Goal: Task Accomplishment & Management: Use online tool/utility

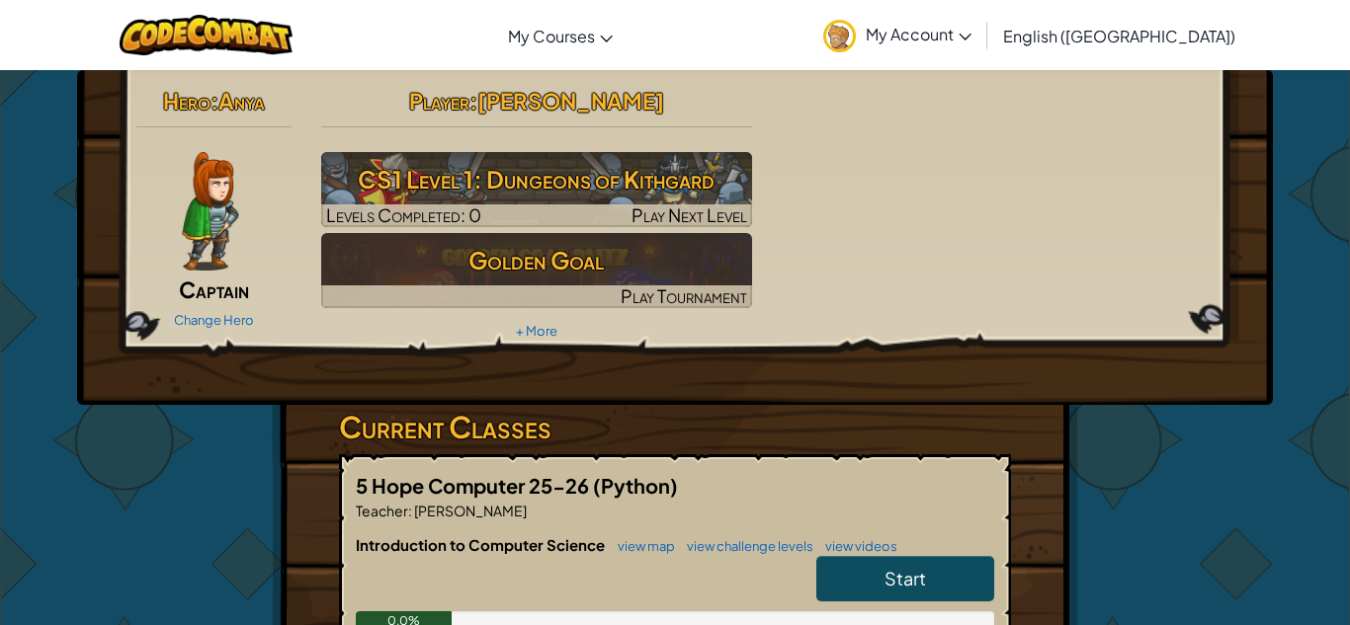
scroll to position [1, 0]
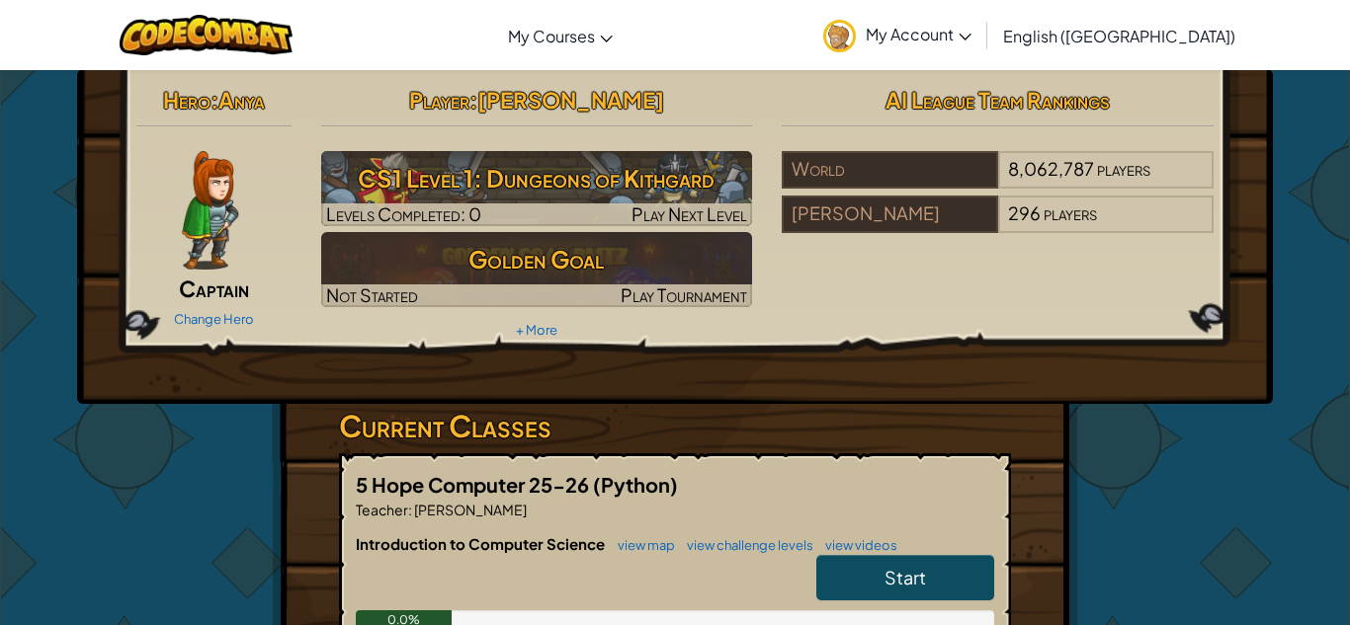
click at [187, 272] on div "Hero : Anya Captain Change Hero" at bounding box center [214, 206] width 185 height 255
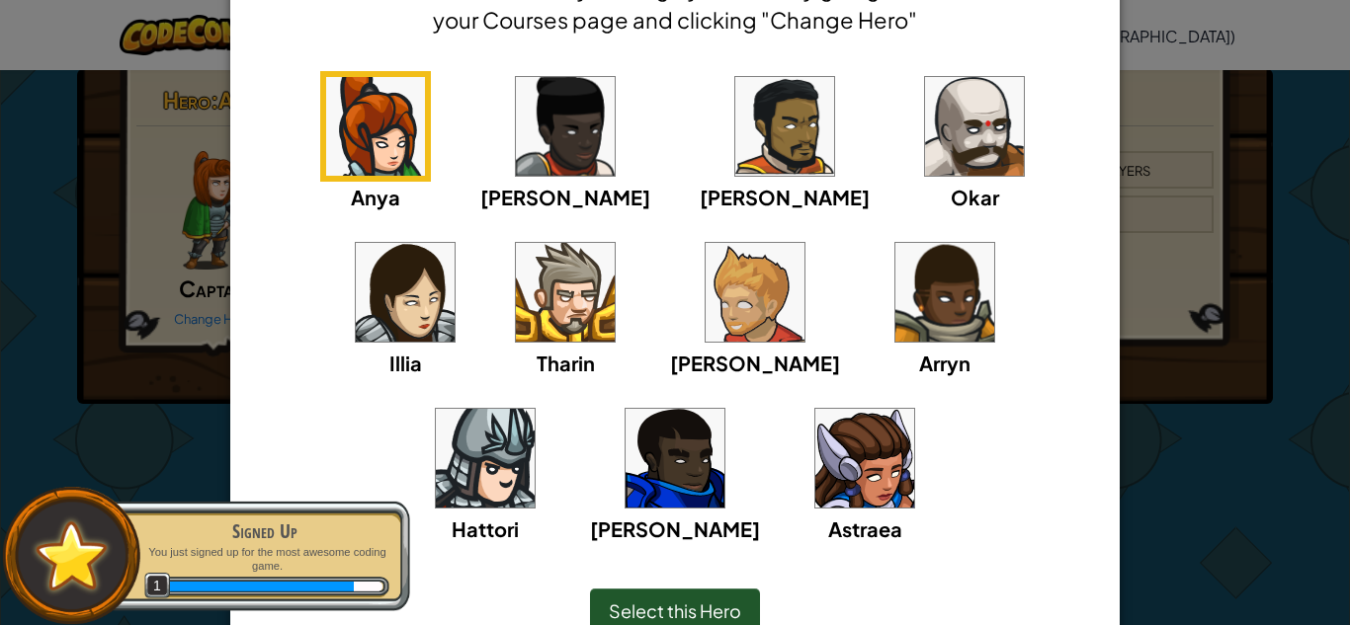
scroll to position [119, 0]
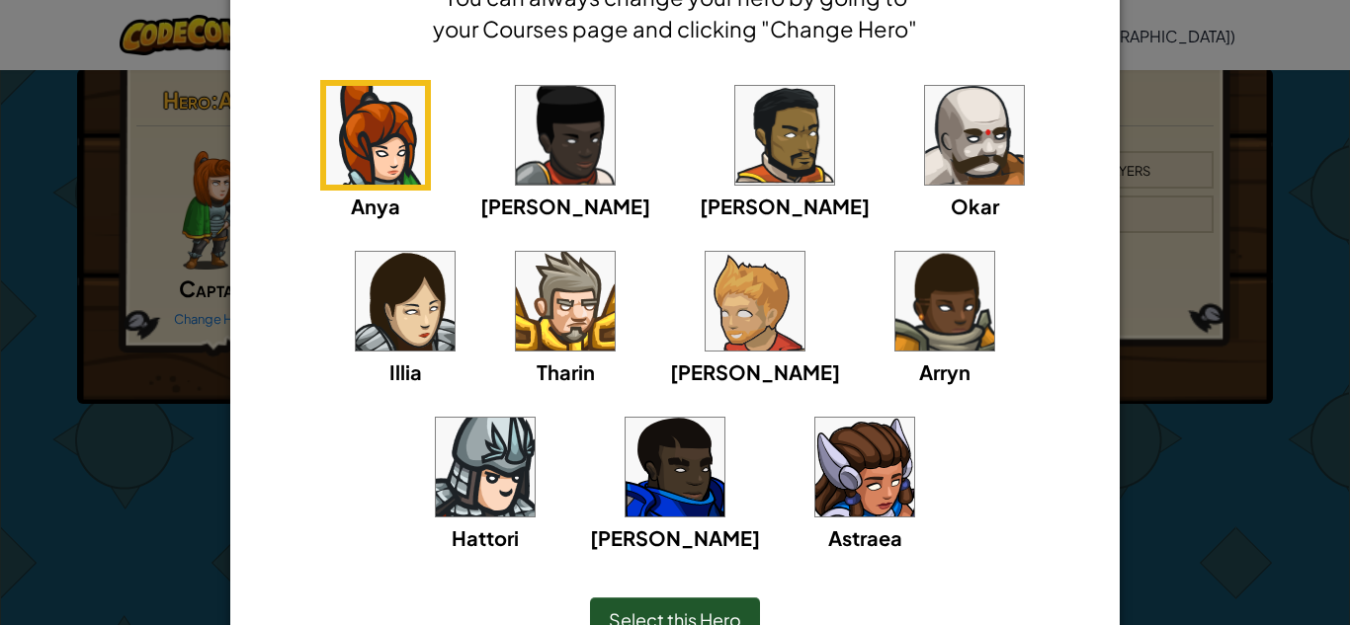
click at [925, 124] on img at bounding box center [974, 135] width 99 height 99
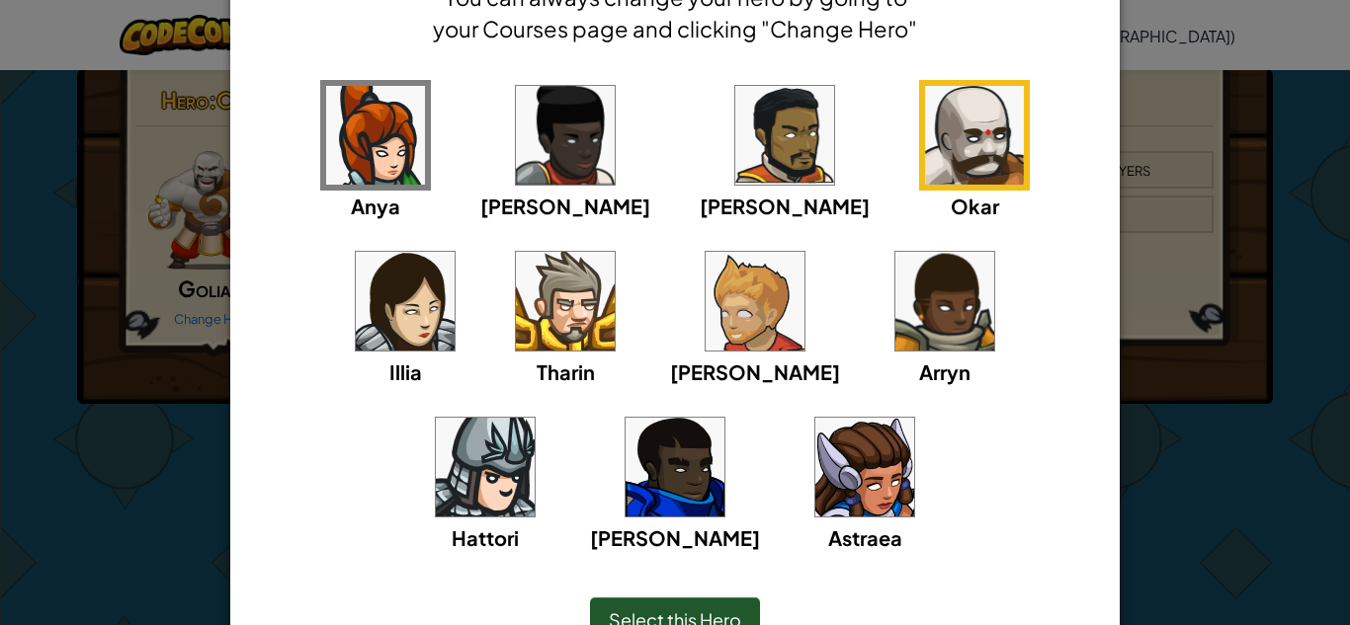
click at [705, 285] on img at bounding box center [754, 301] width 99 height 99
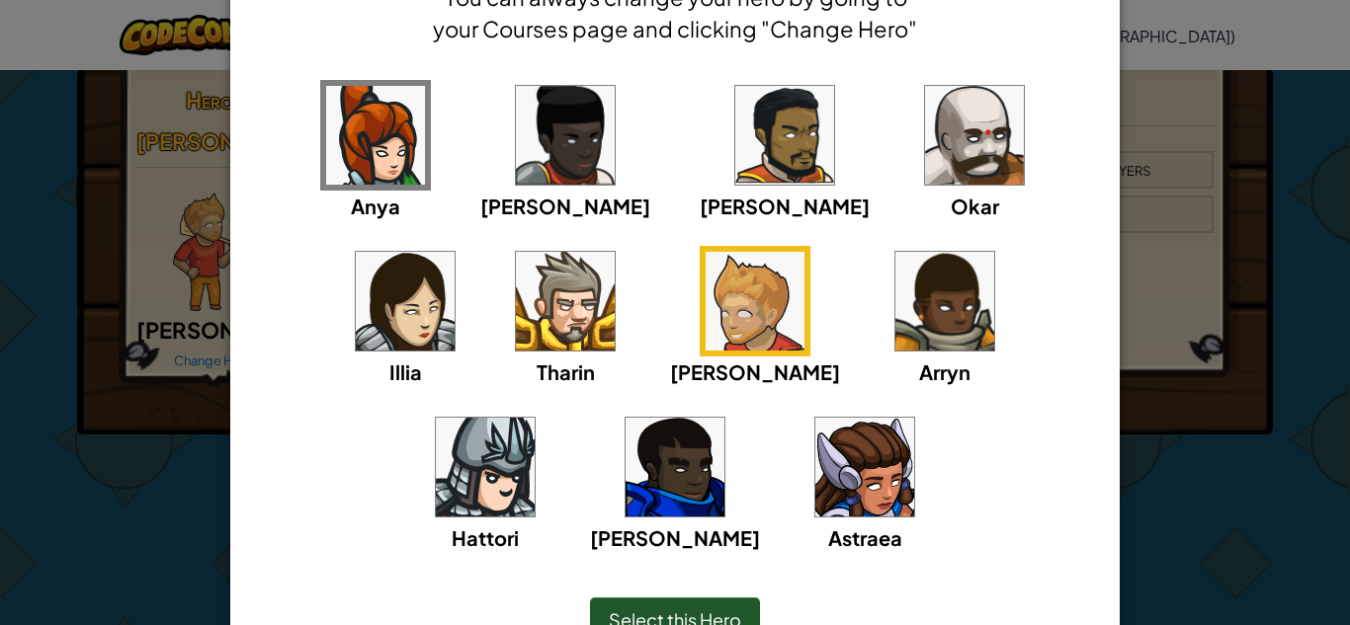
click at [680, 609] on span "Select this Hero" at bounding box center [675, 620] width 132 height 23
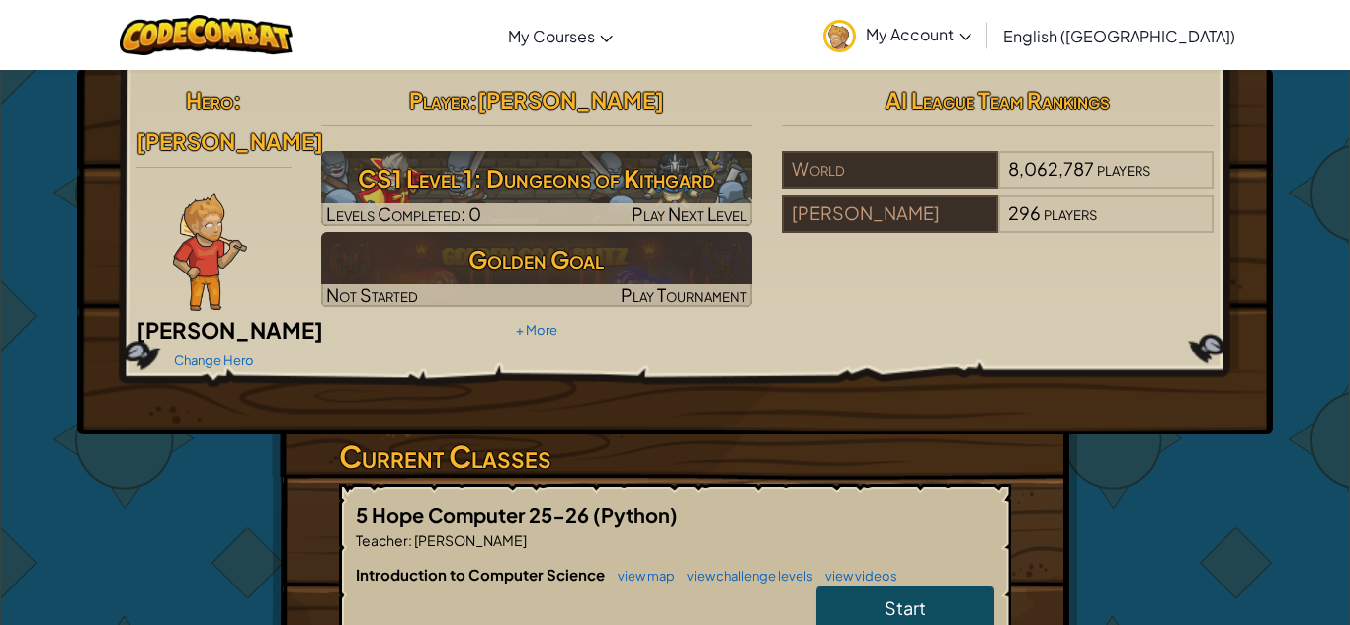
click at [236, 127] on span "[PERSON_NAME]" at bounding box center [229, 141] width 187 height 28
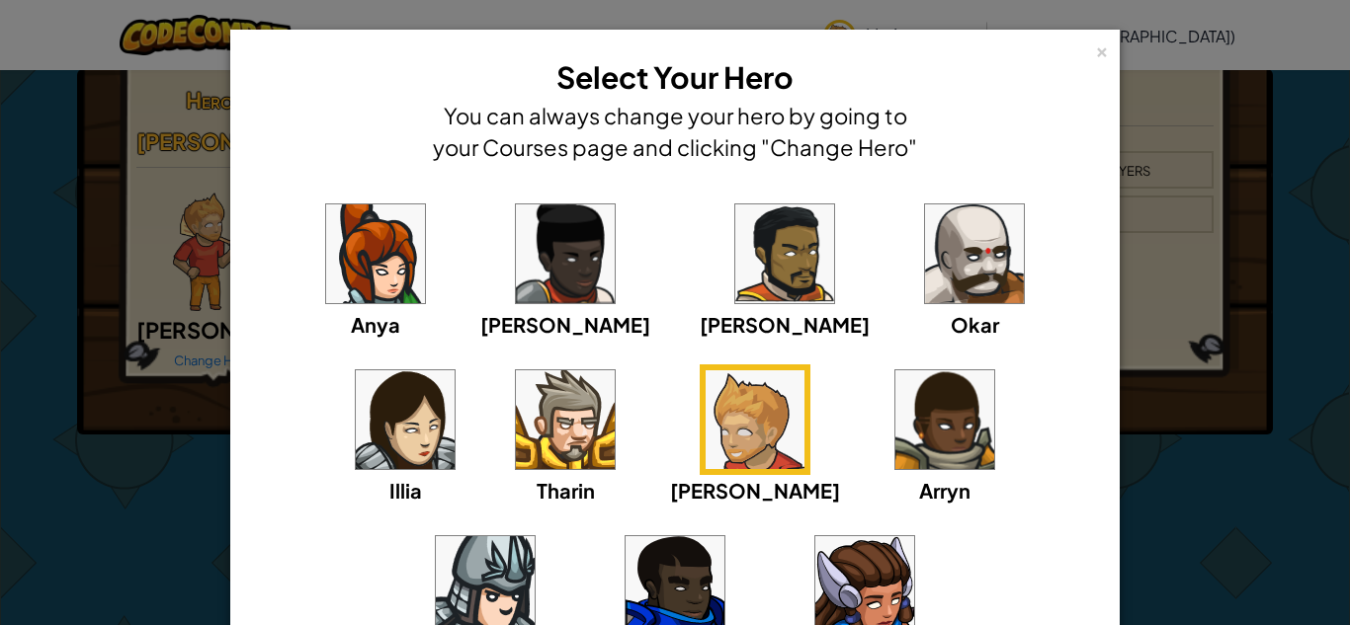
click at [1109, 36] on div "× Select Your Hero You can always change your hero by going to your Courses pag…" at bounding box center [674, 426] width 889 height 792
click at [1106, 50] on div "×" at bounding box center [1102, 49] width 14 height 21
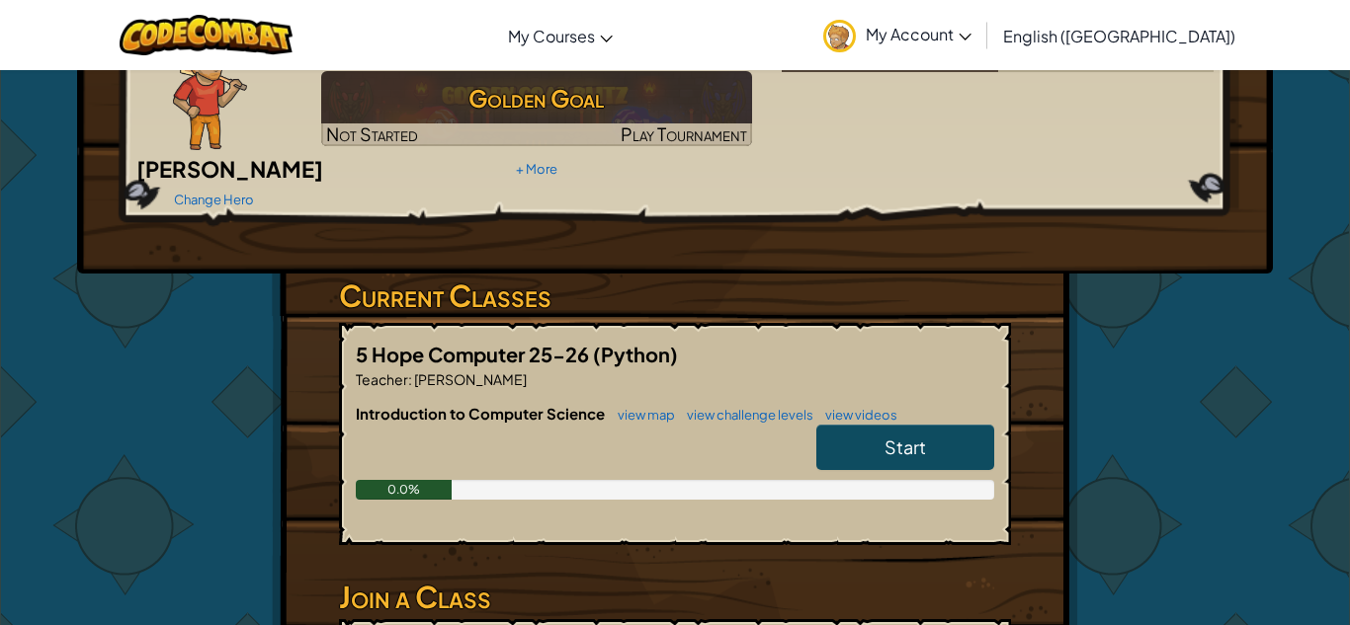
scroll to position [175, 0]
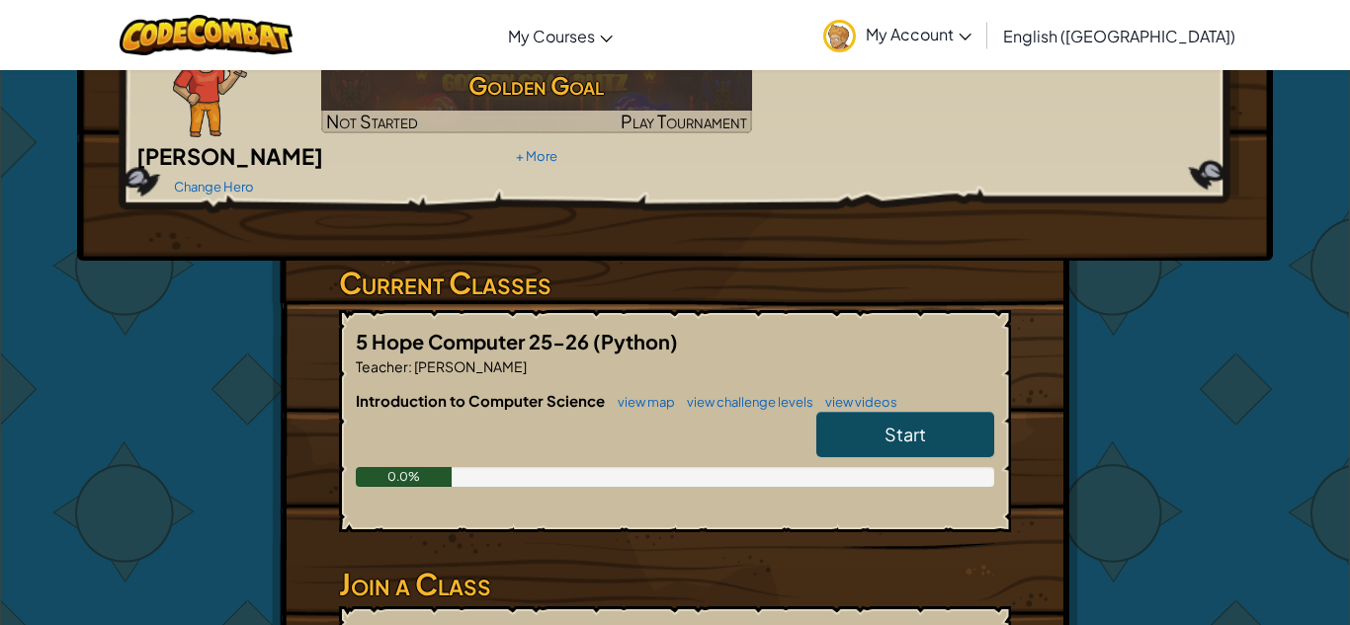
click at [886, 390] on h6 "Introduction to Computer Science view map view challenge levels view videos" at bounding box center [675, 401] width 638 height 22
click at [882, 412] on link "Start" at bounding box center [905, 434] width 178 height 45
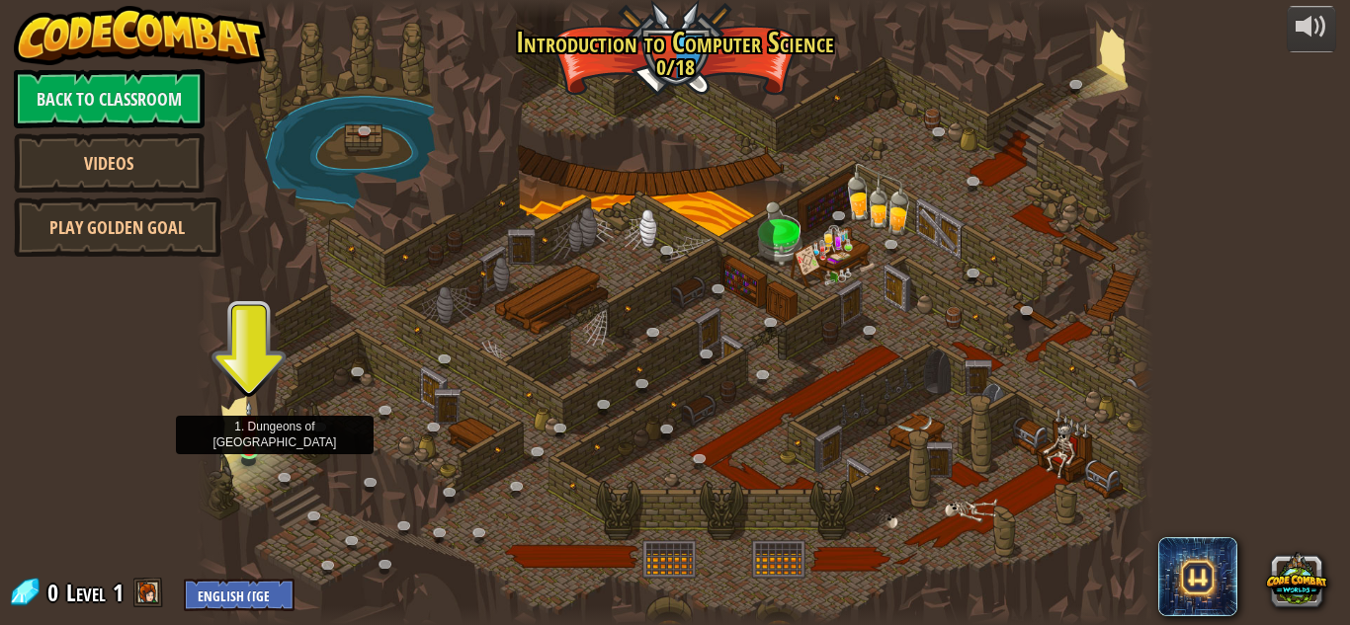
click at [251, 450] on img at bounding box center [249, 425] width 23 height 51
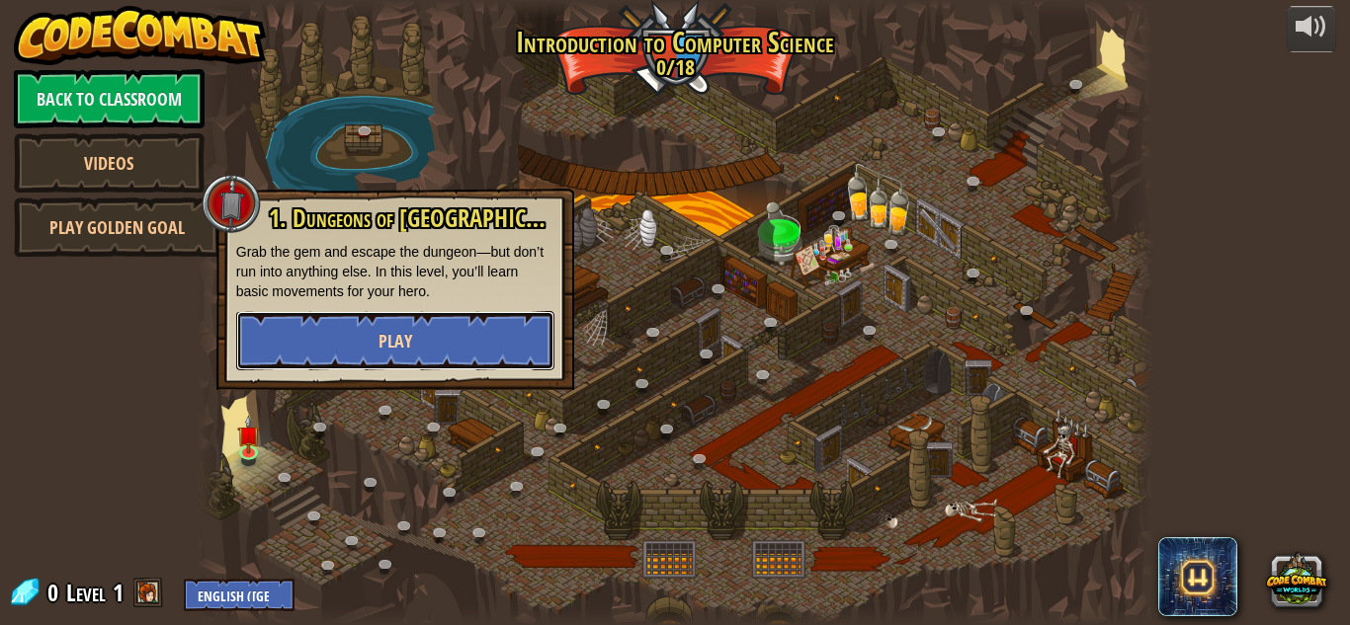
click at [500, 331] on button "Play" at bounding box center [395, 340] width 318 height 59
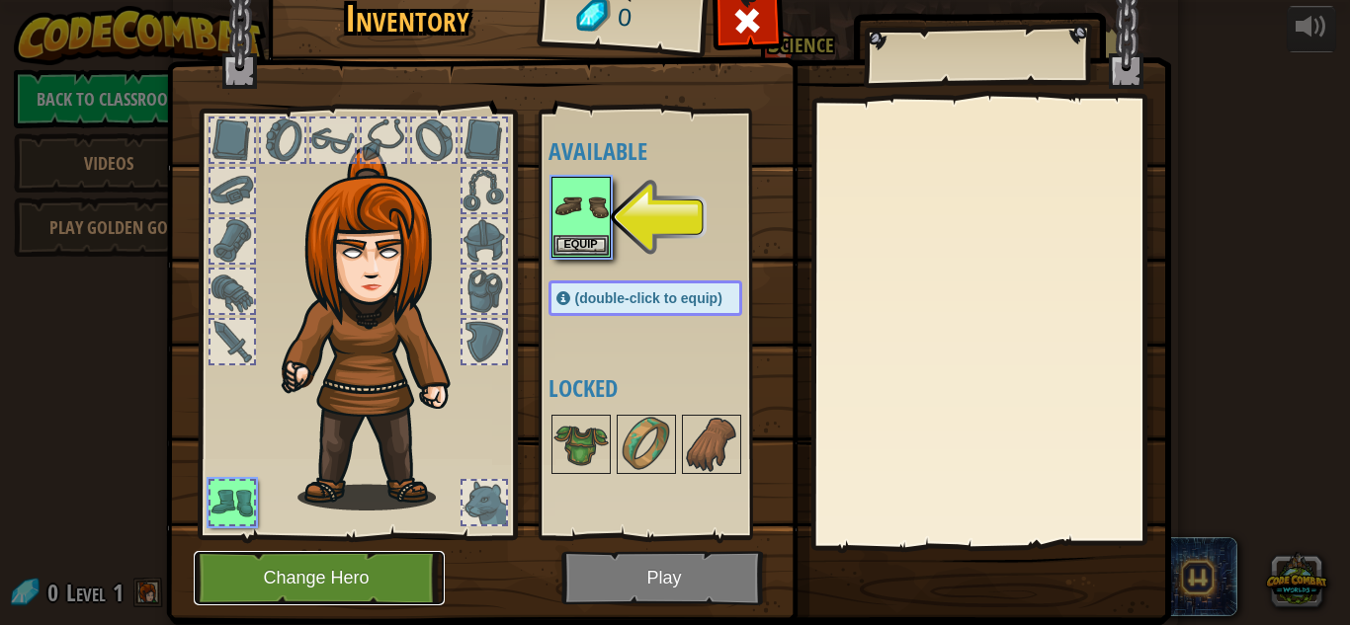
click at [366, 585] on button "Change Hero" at bounding box center [319, 578] width 251 height 54
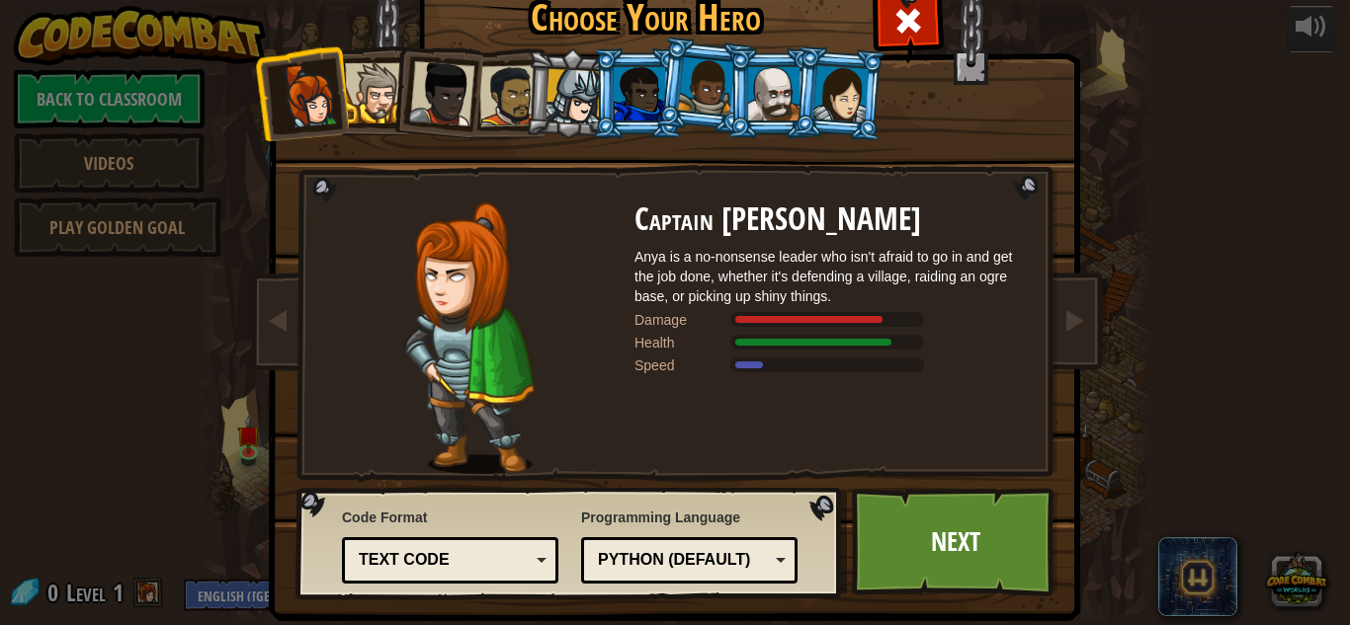
click at [491, 87] on div at bounding box center [509, 95] width 61 height 61
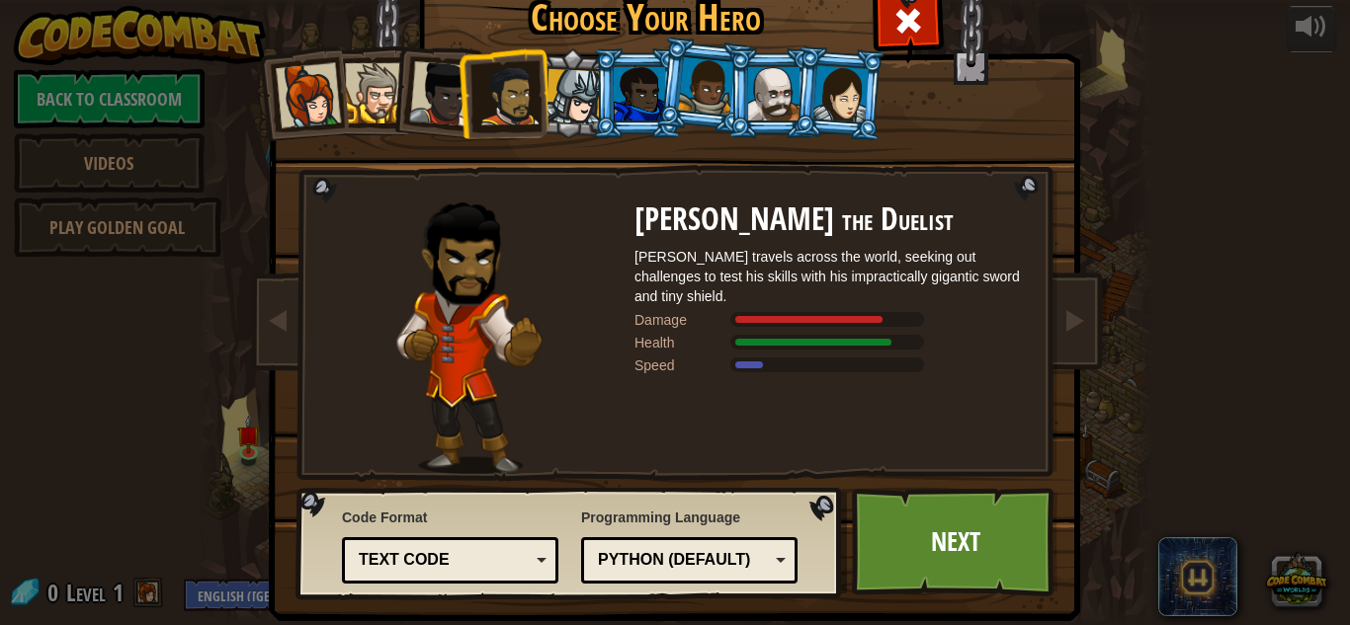
click at [457, 85] on li at bounding box center [502, 93] width 91 height 92
click at [376, 86] on div at bounding box center [375, 93] width 60 height 60
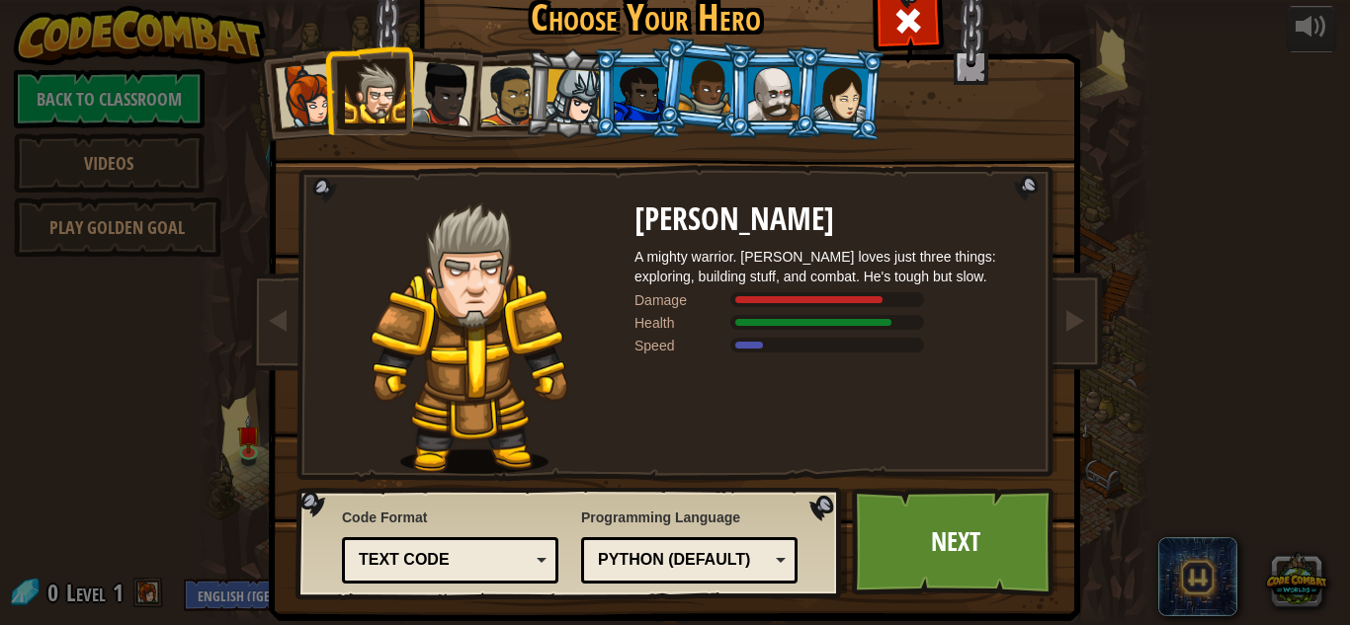
click at [533, 102] on li at bounding box center [571, 93] width 94 height 95
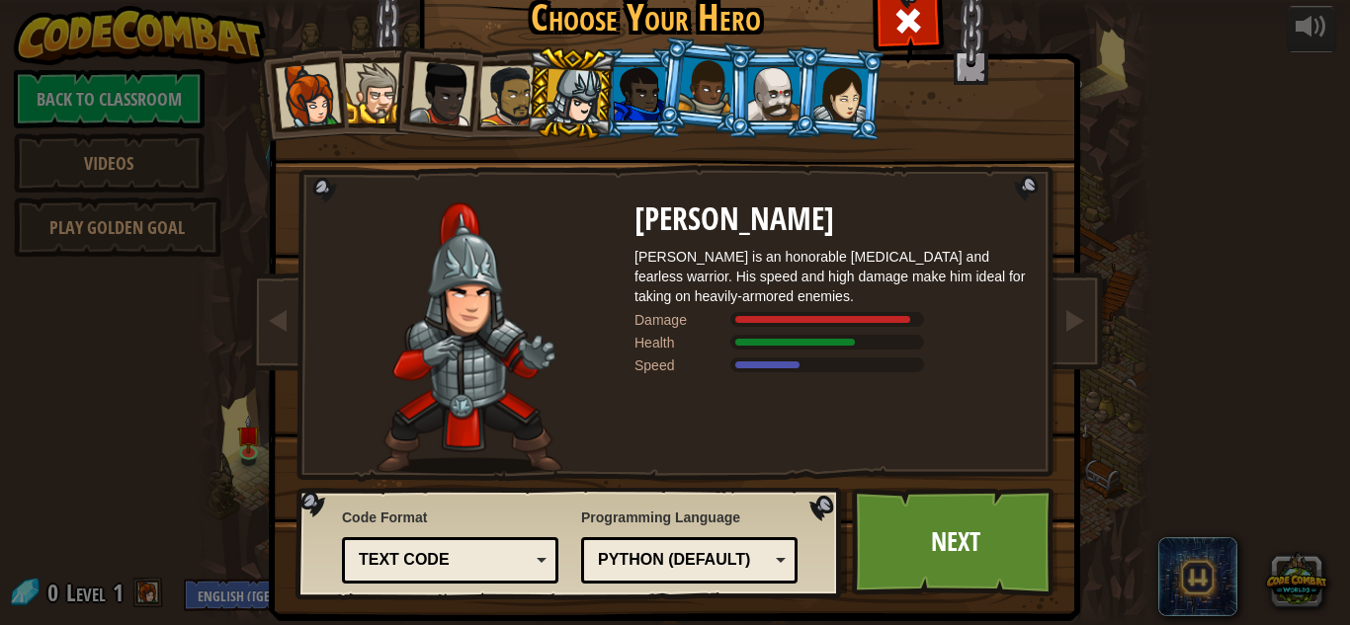
click at [608, 101] on li at bounding box center [571, 93] width 94 height 95
click at [615, 103] on div at bounding box center [639, 93] width 51 height 53
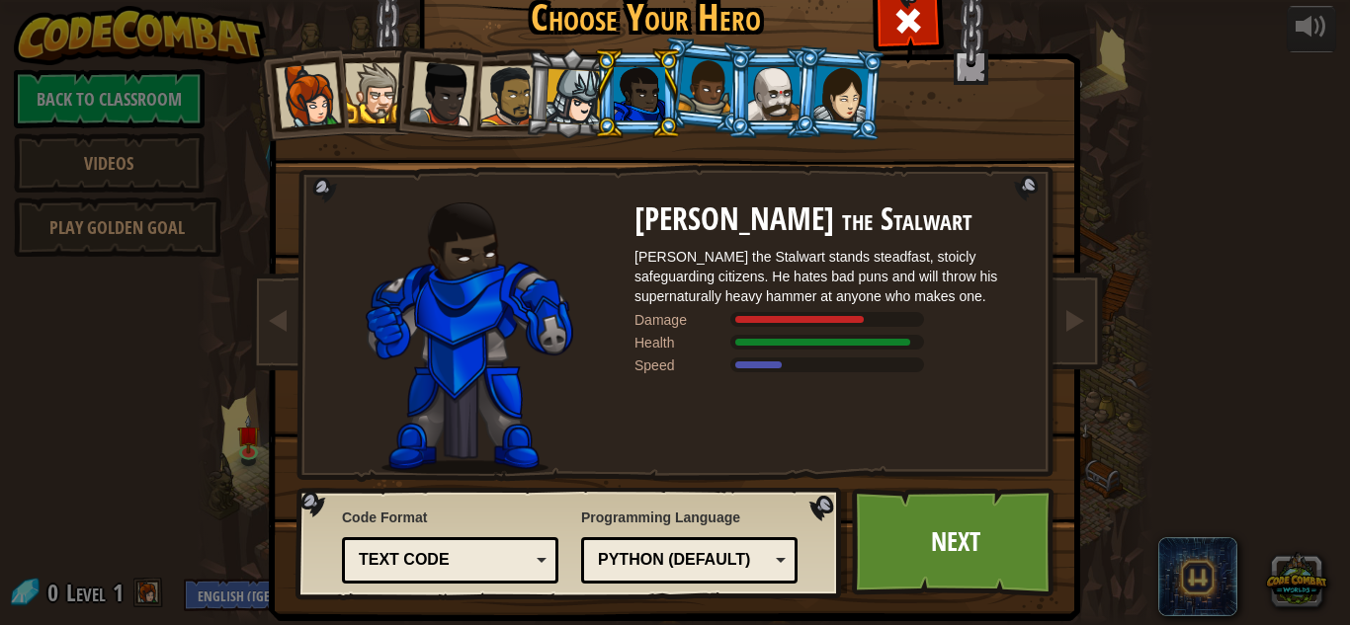
click at [686, 93] on div at bounding box center [706, 86] width 56 height 58
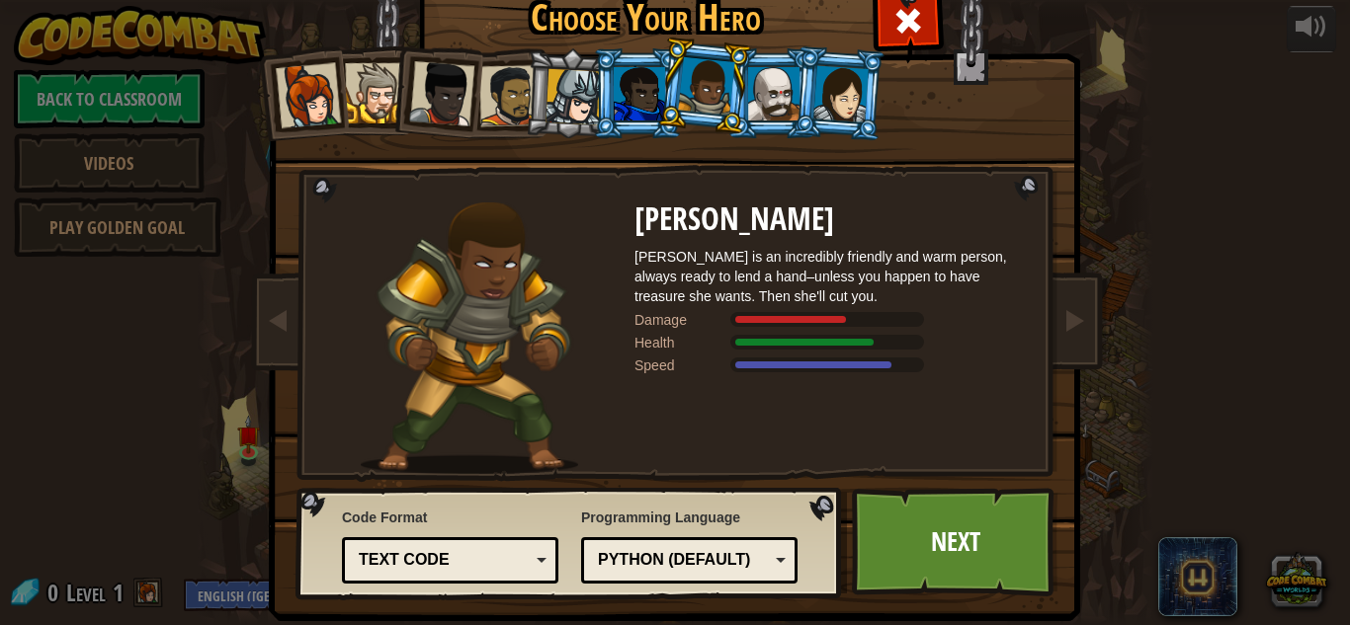
click at [758, 100] on div at bounding box center [773, 93] width 51 height 53
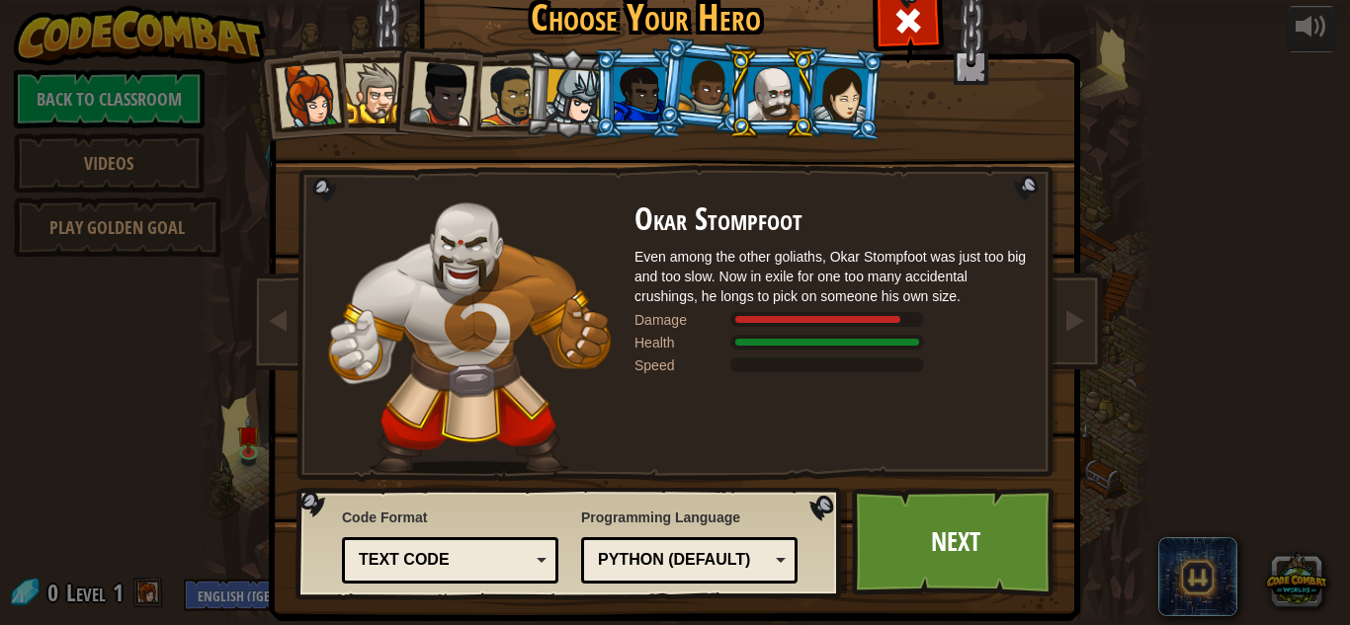
click at [808, 101] on li at bounding box center [771, 93] width 89 height 90
click at [808, 99] on li at bounding box center [771, 93] width 89 height 90
click at [820, 96] on div at bounding box center [840, 93] width 55 height 56
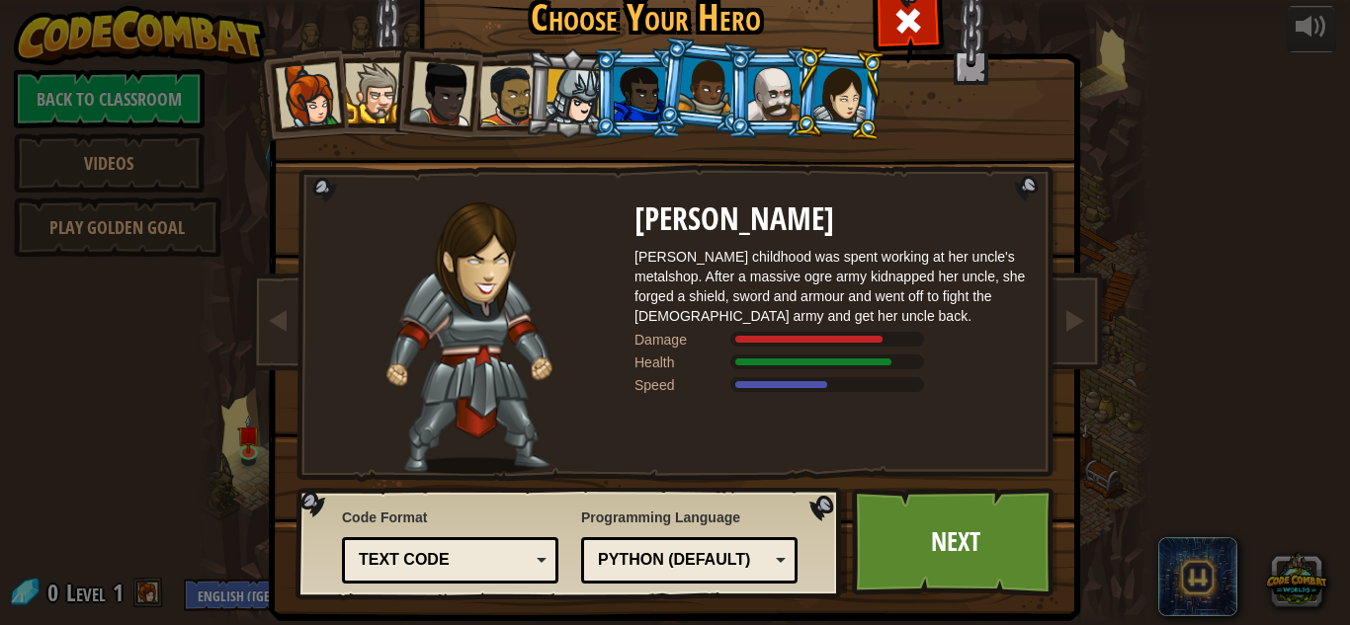
click at [570, 90] on div at bounding box center [573, 97] width 56 height 56
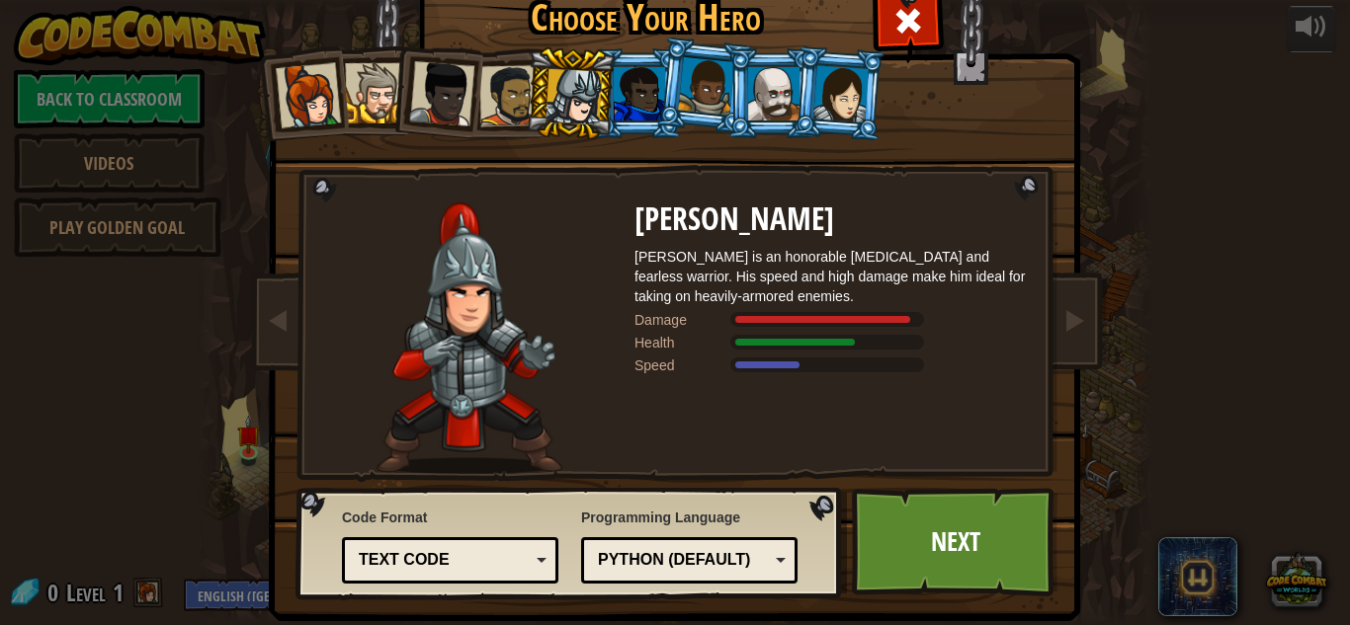
click at [529, 86] on li at bounding box center [571, 93] width 94 height 95
click at [524, 90] on div at bounding box center [509, 95] width 61 height 61
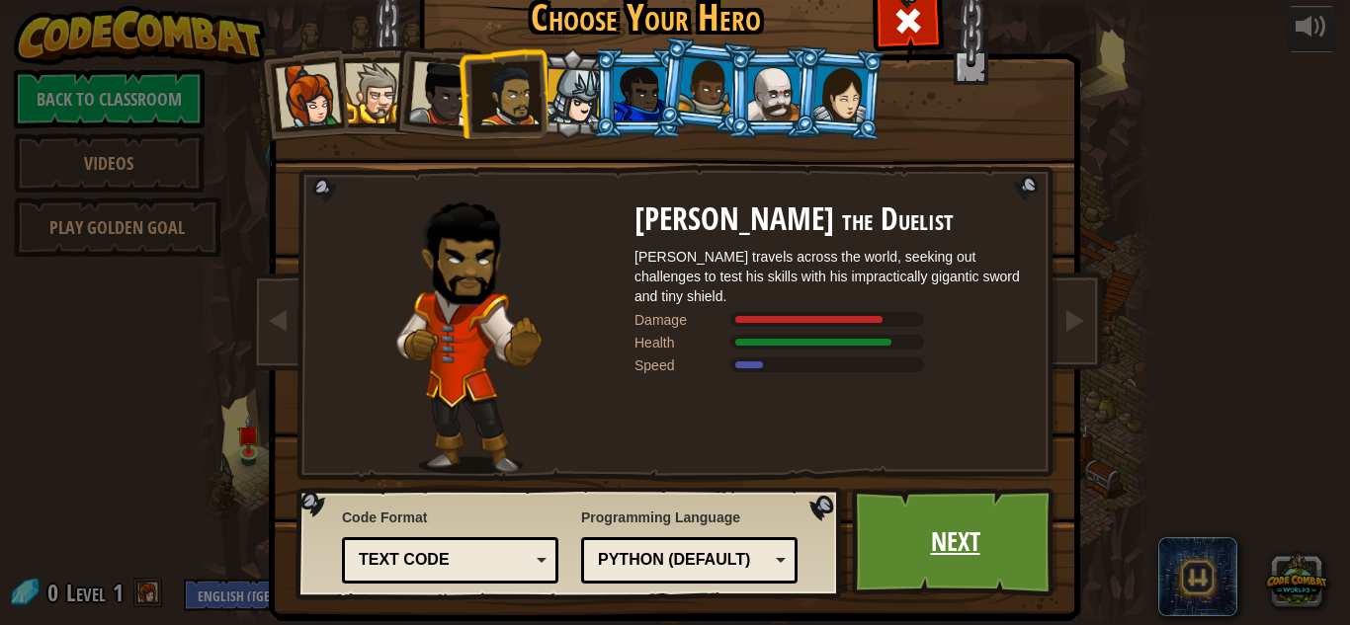
click at [932, 513] on link "Next" at bounding box center [955, 542] width 207 height 109
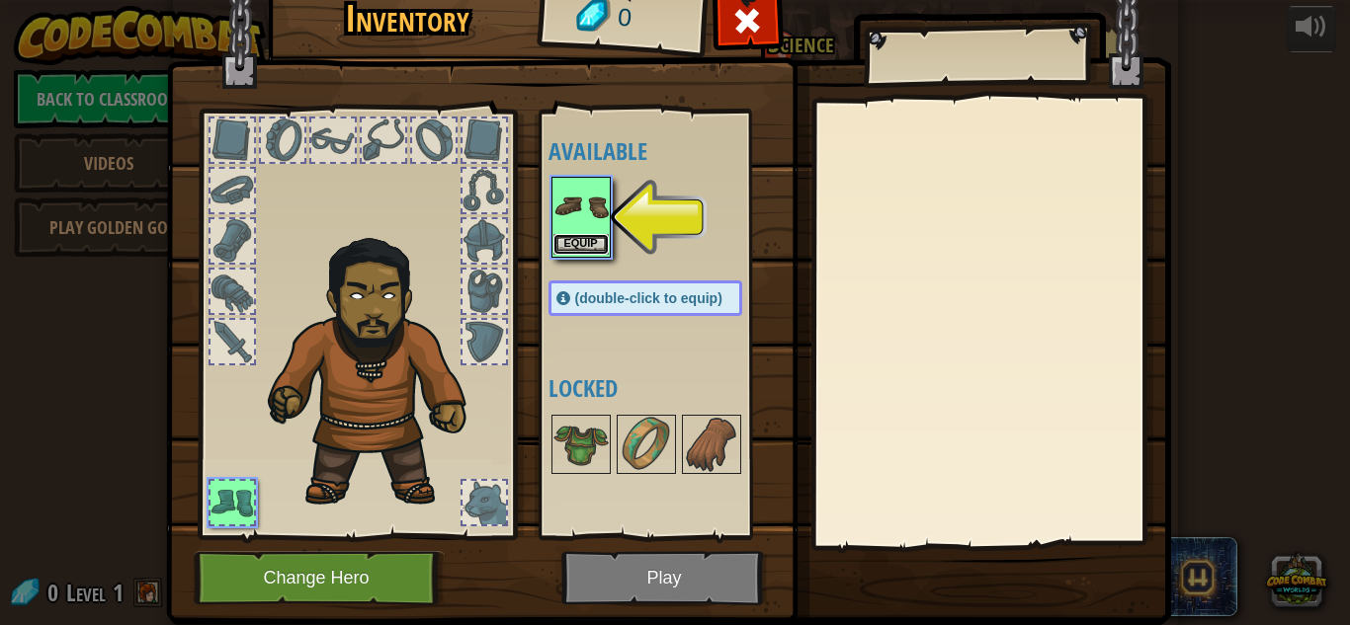
click at [561, 239] on button "Equip" at bounding box center [580, 244] width 55 height 21
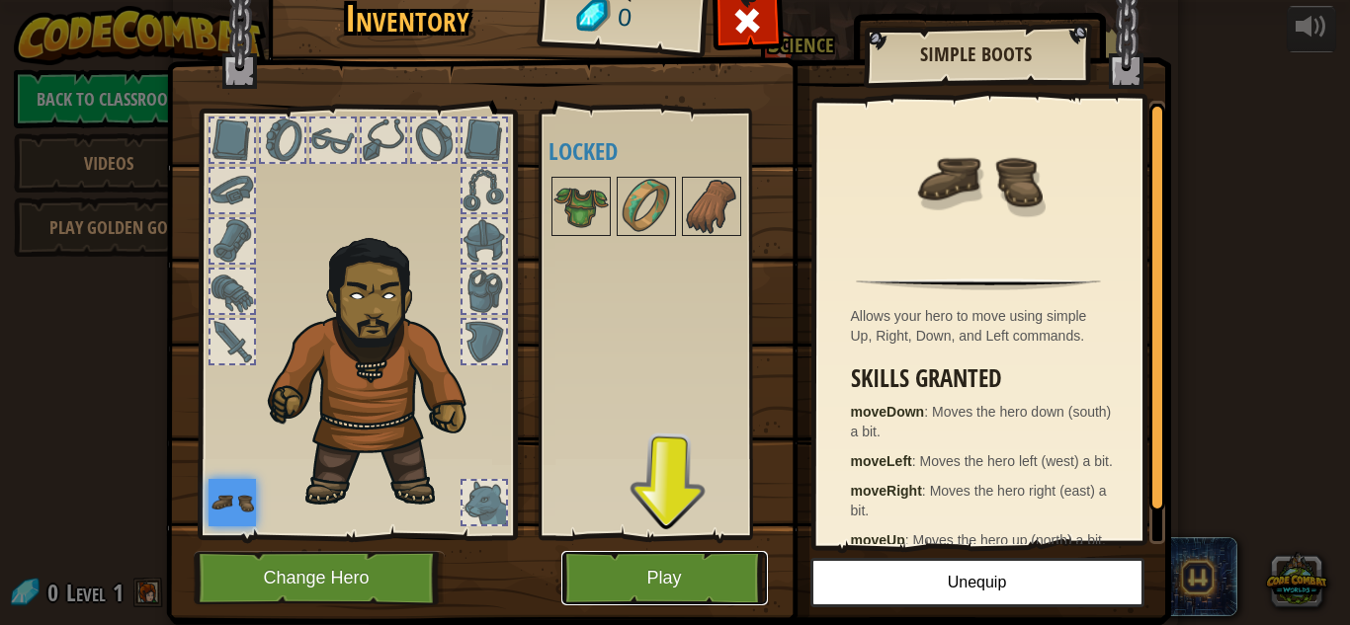
click at [658, 596] on button "Play" at bounding box center [664, 578] width 207 height 54
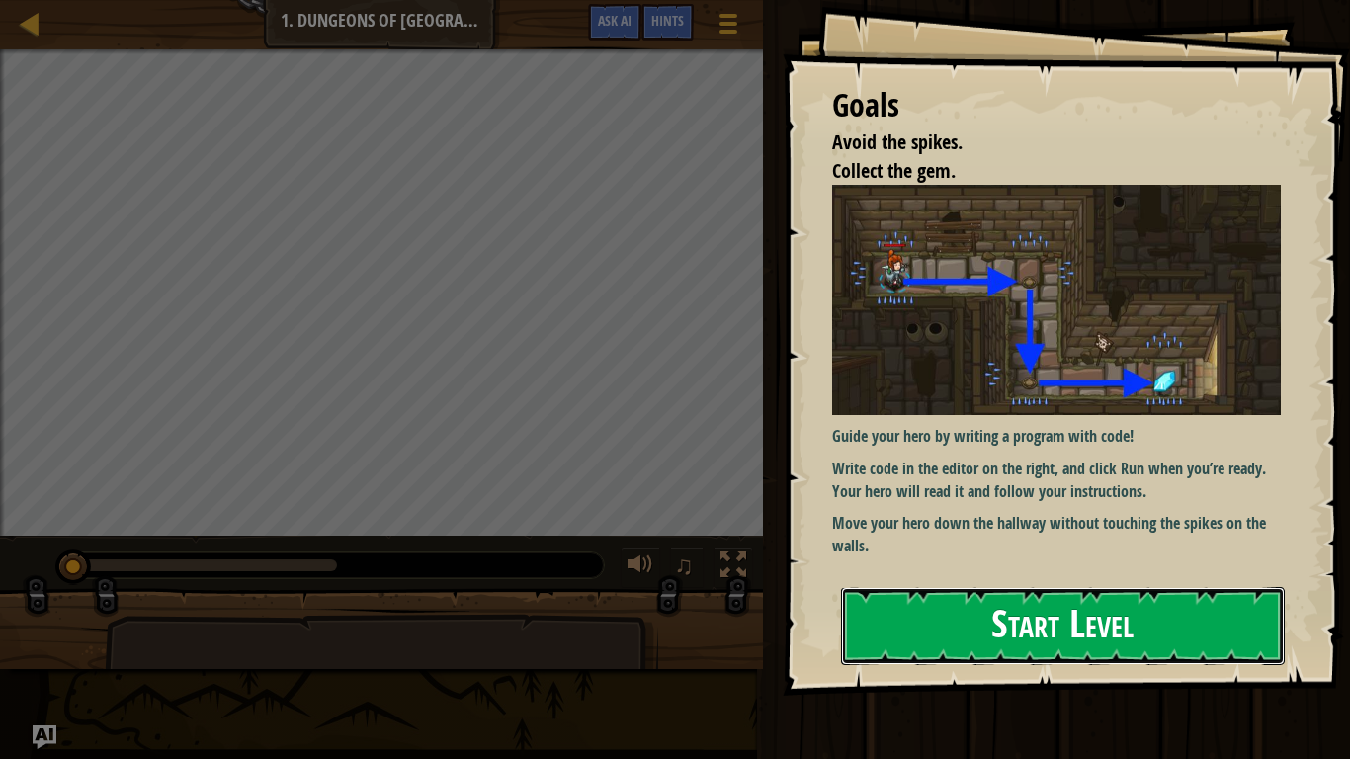
click at [1073, 624] on button "Start Level" at bounding box center [1063, 626] width 444 height 78
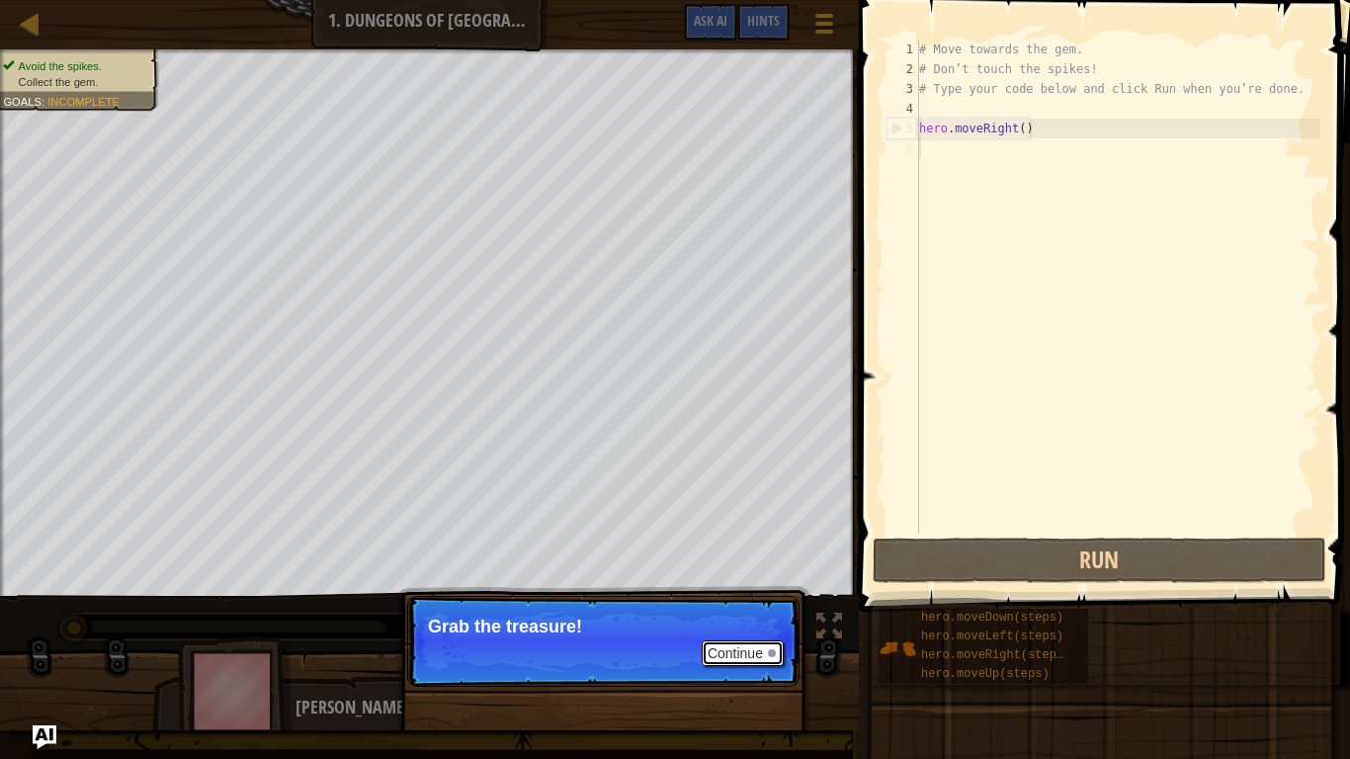
click at [737, 624] on button "Continue" at bounding box center [743, 653] width 82 height 26
click at [737, 624] on p "Continue Grab the treasure!" at bounding box center [603, 641] width 392 height 91
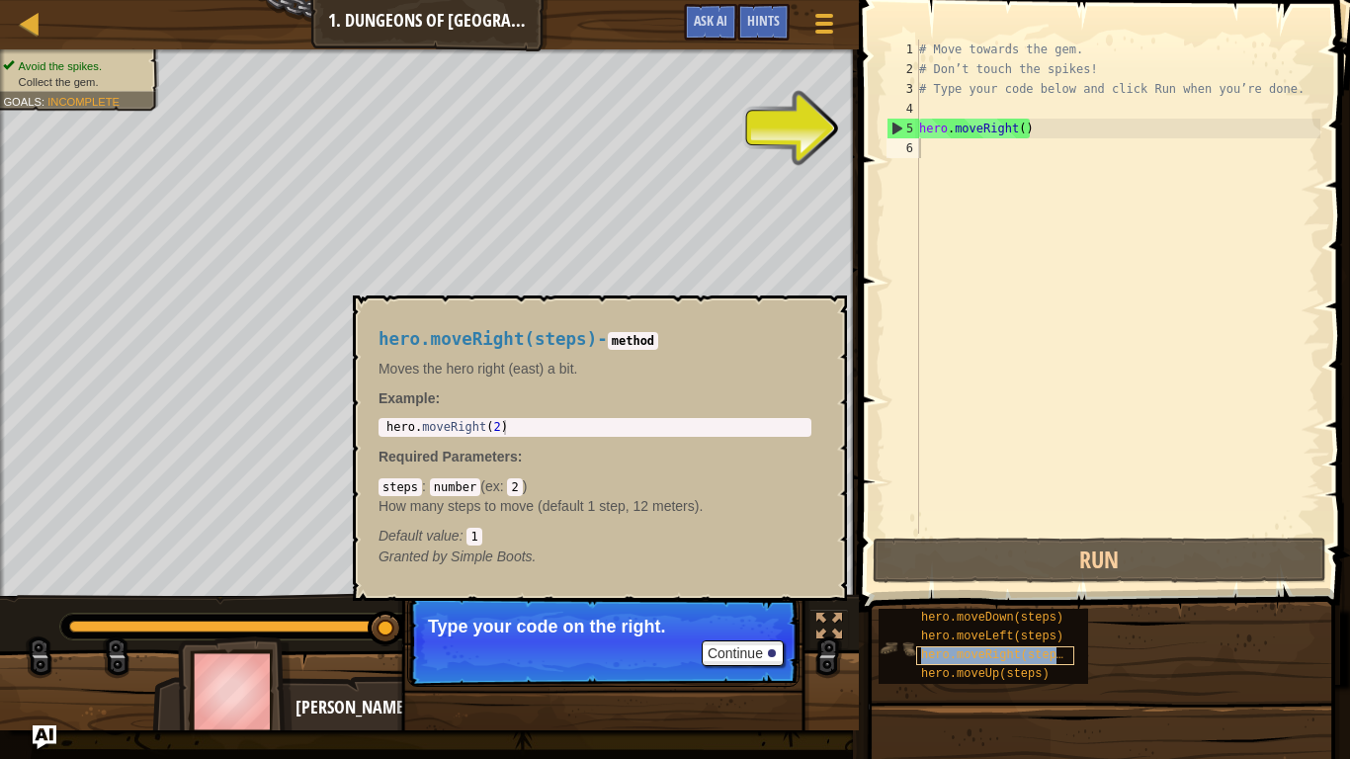
click at [958, 624] on span "hero.moveRight(steps)" at bounding box center [995, 655] width 149 height 14
type textarea "hero.moveRight(steps)"
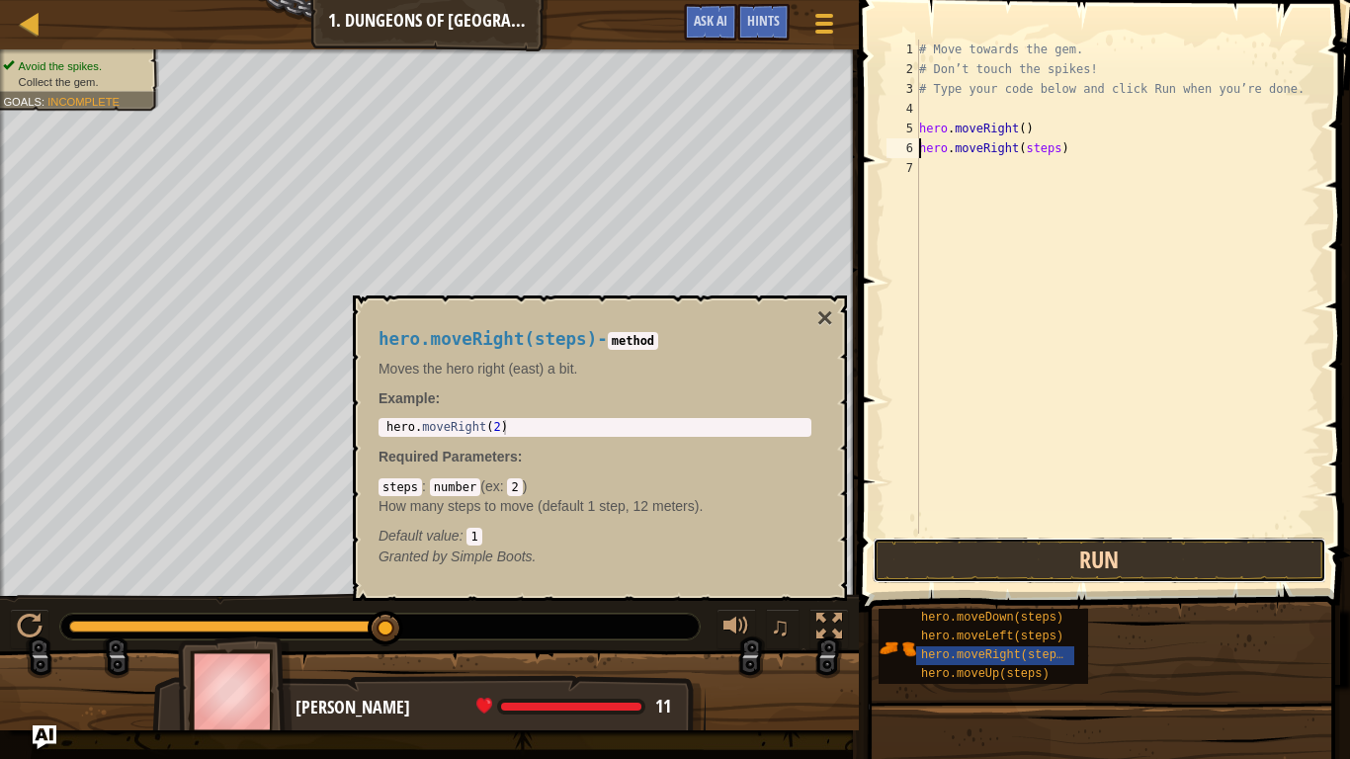
click at [1038, 561] on button "Run" at bounding box center [1099, 559] width 454 height 45
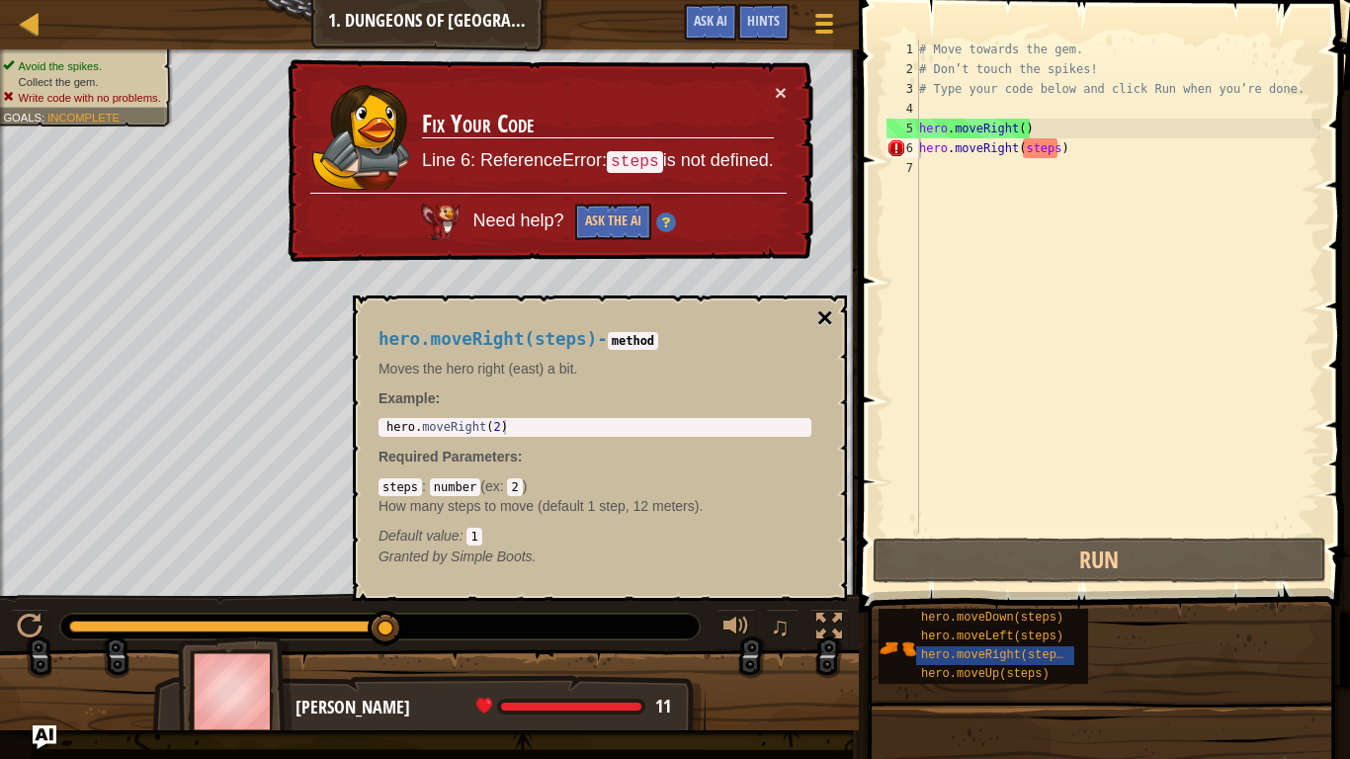
click at [827, 319] on button "×" at bounding box center [825, 318] width 16 height 28
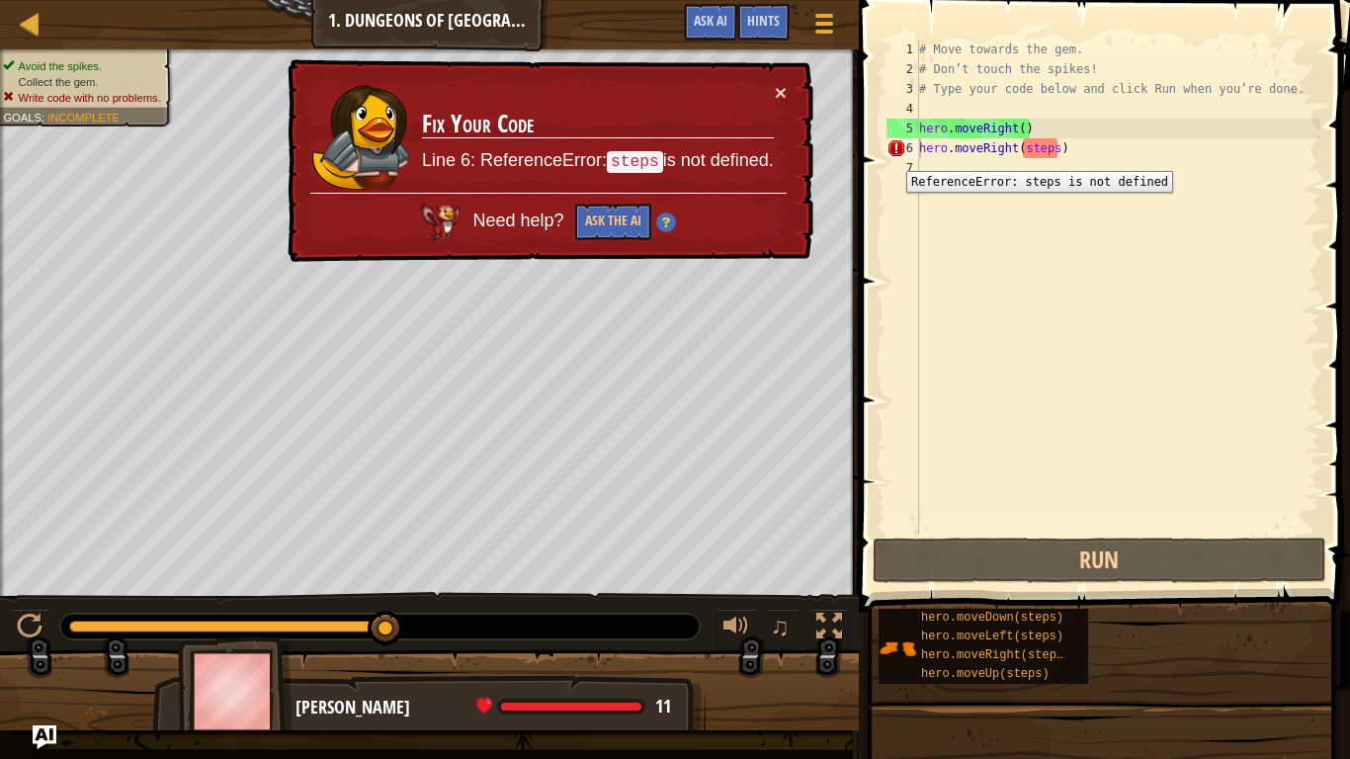
click at [891, 156] on div "6" at bounding box center [902, 148] width 33 height 20
click at [626, 209] on button "Ask the AI" at bounding box center [613, 222] width 76 height 37
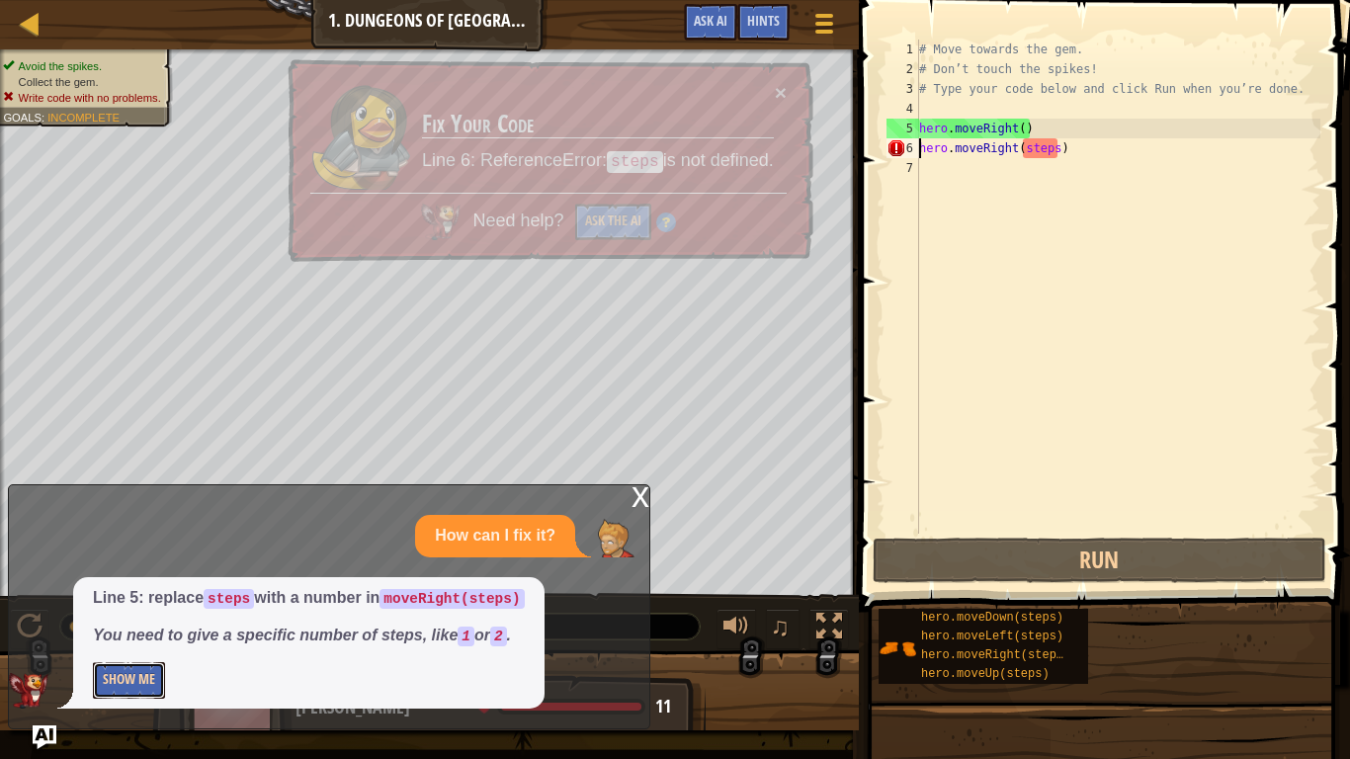
click at [143, 624] on button "Show Me" at bounding box center [129, 680] width 72 height 37
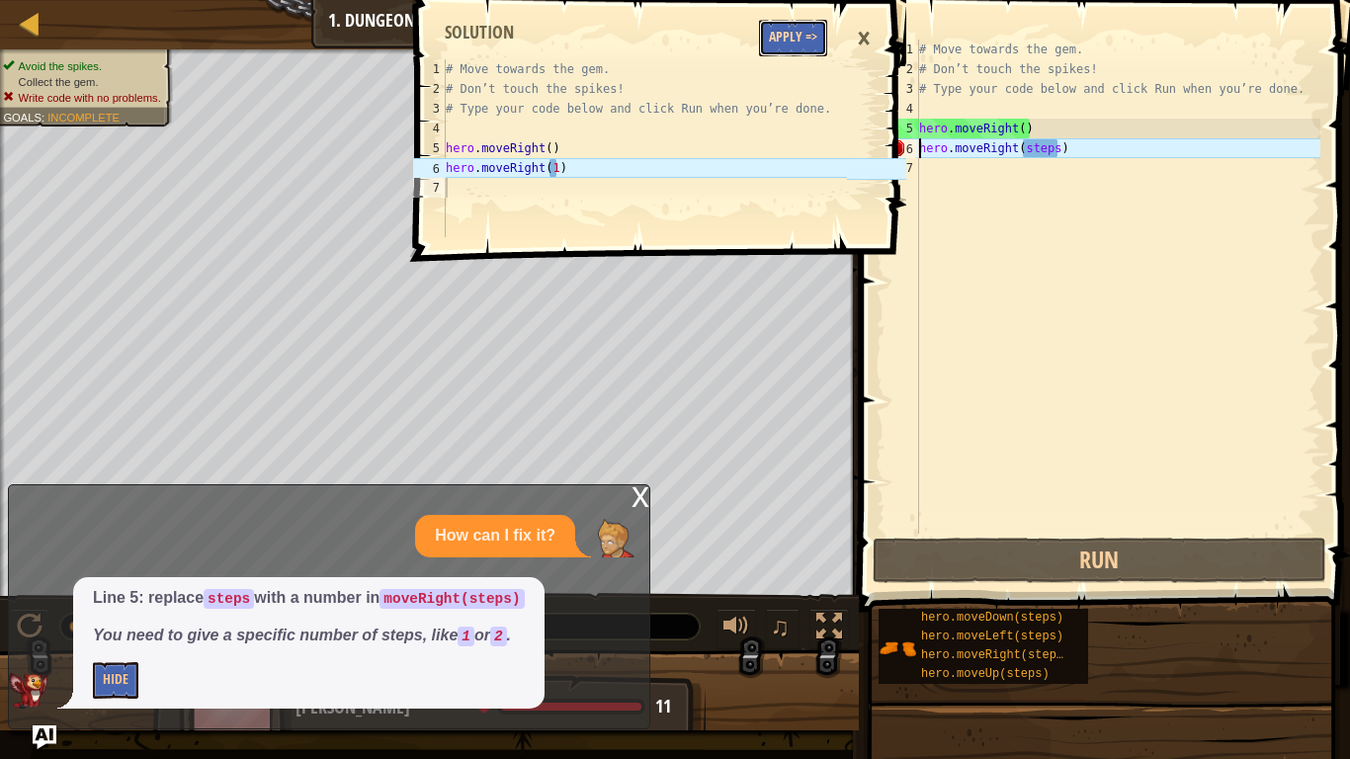
click at [788, 43] on button "Apply =>" at bounding box center [793, 38] width 68 height 37
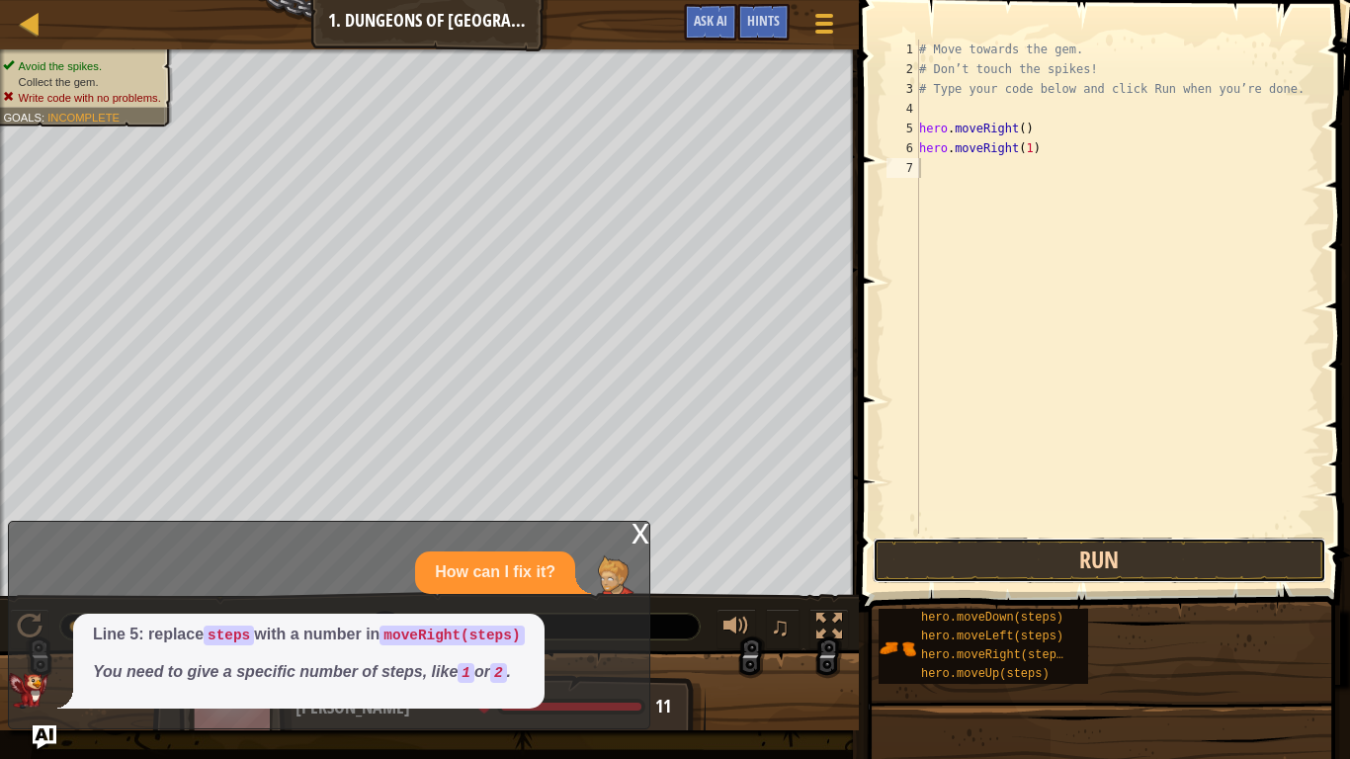
click at [977, 566] on button "Run" at bounding box center [1099, 559] width 454 height 45
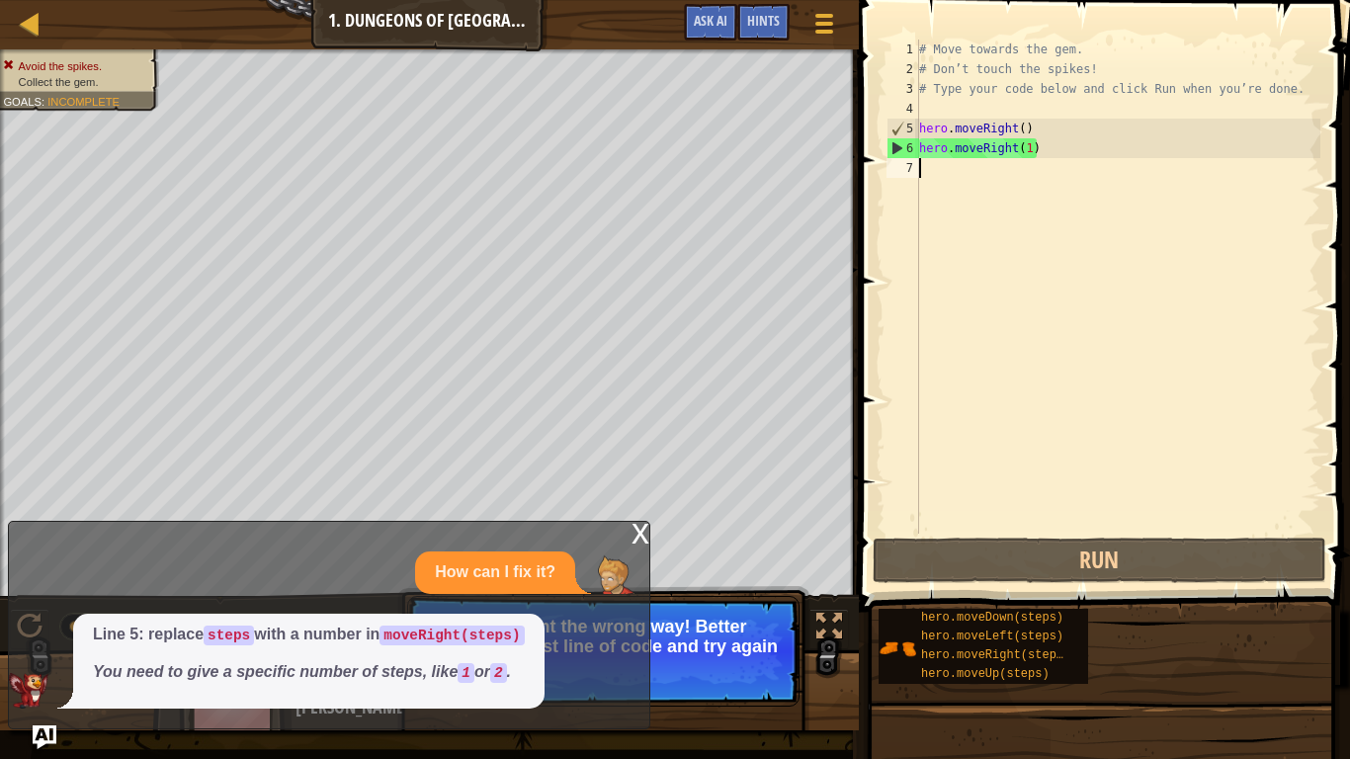
click at [631, 539] on div "x" at bounding box center [640, 532] width 18 height 20
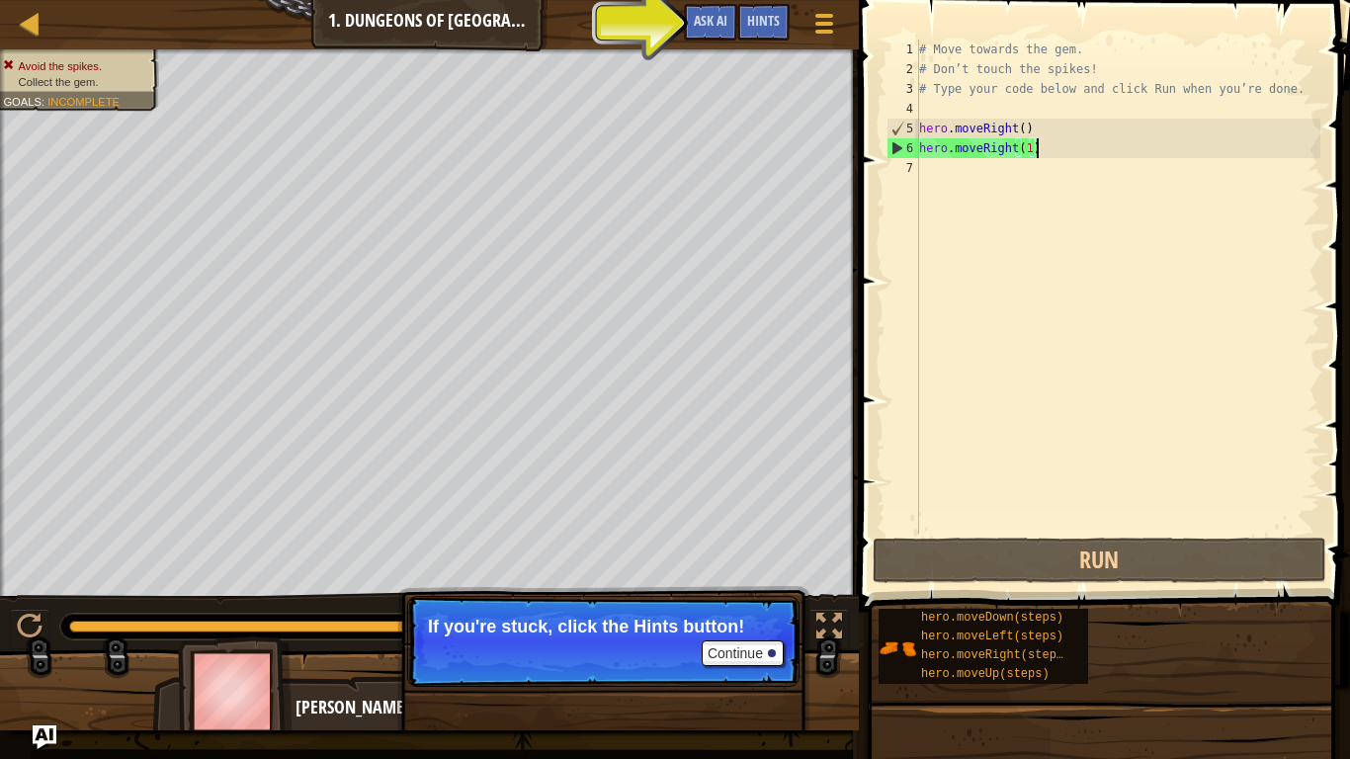
click at [1035, 160] on div "# Move towards the gem. # Don’t touch the spikes! # Type your code below and cl…" at bounding box center [1117, 307] width 405 height 534
click at [726, 624] on button "Continue" at bounding box center [743, 653] width 82 height 26
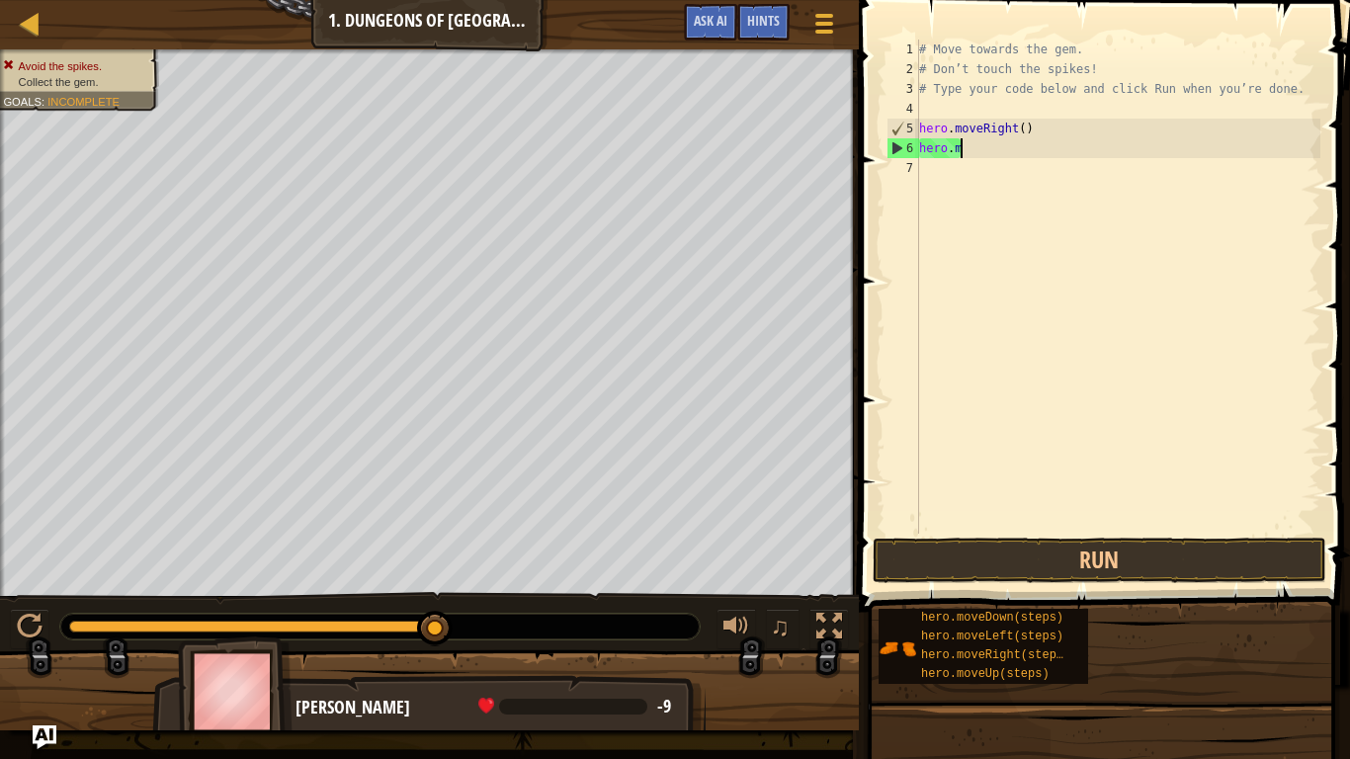
type textarea "h"
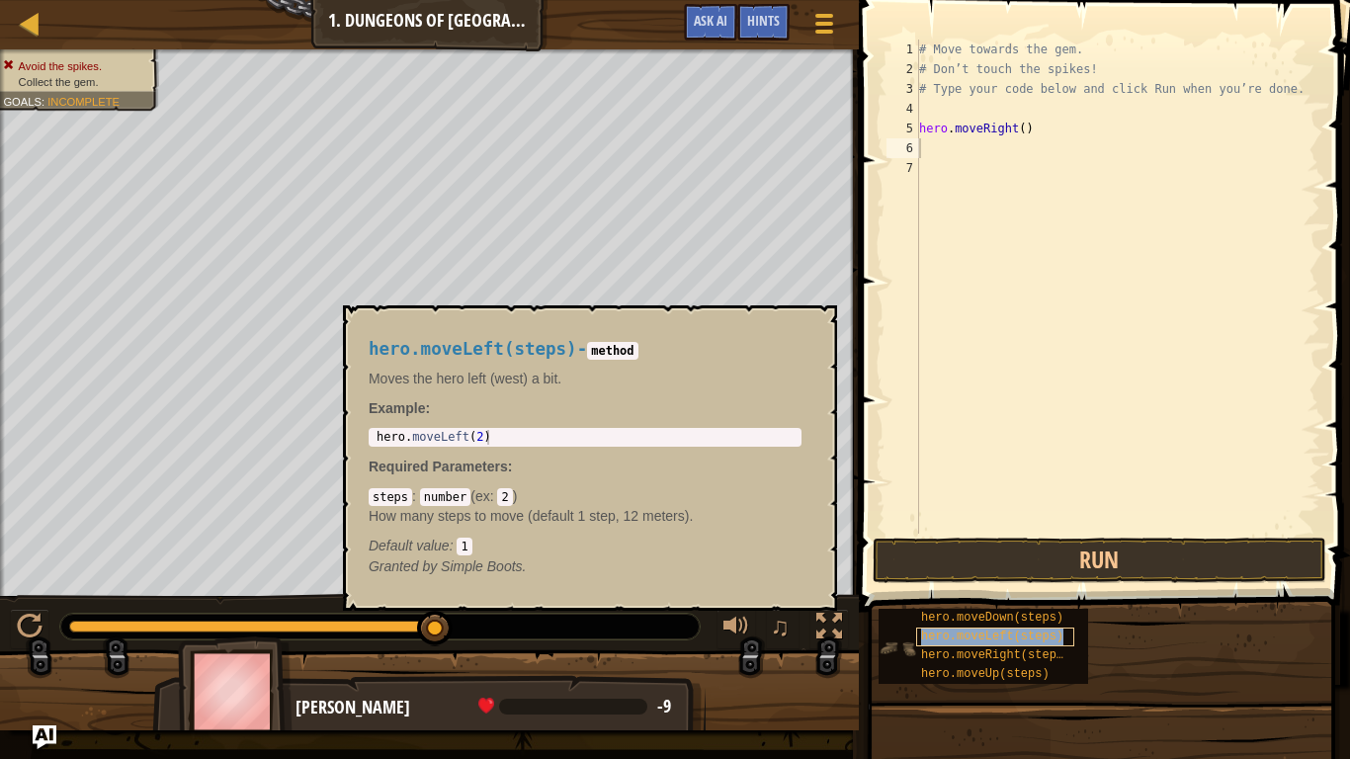
click at [974, 624] on span "hero.moveLeft(steps)" at bounding box center [992, 636] width 142 height 14
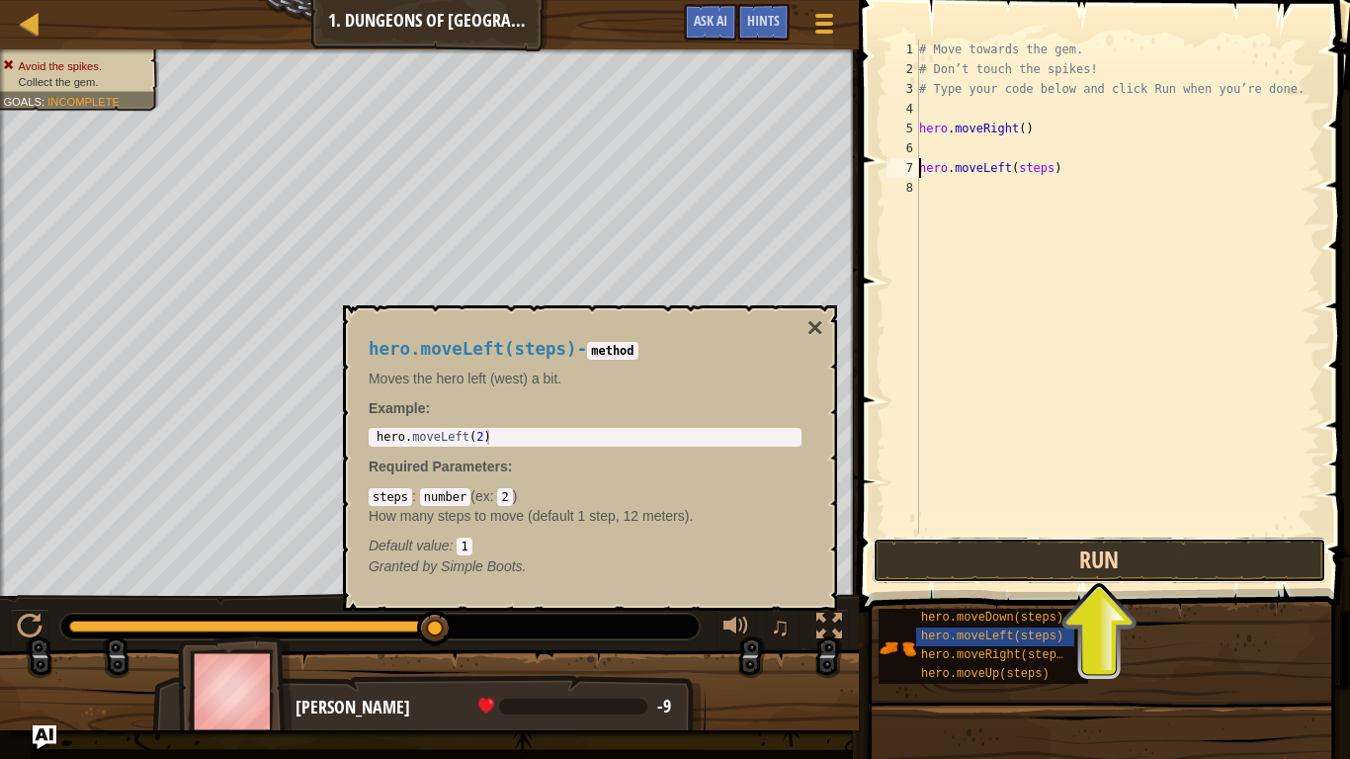
click at [1032, 548] on button "Run" at bounding box center [1099, 559] width 454 height 45
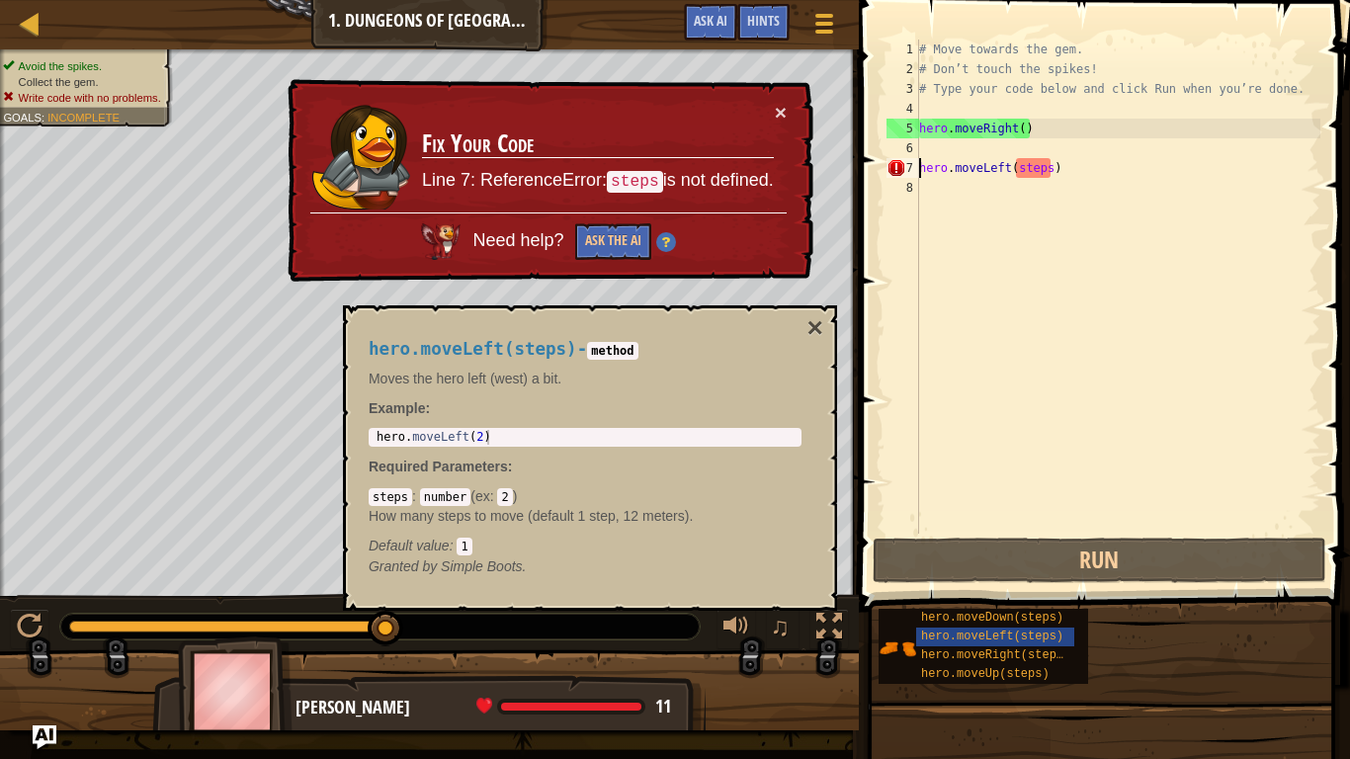
click at [788, 106] on div "× Fix Your Code Line 7: ReferenceError: steps is not defined. Need help? Ask th…" at bounding box center [548, 181] width 533 height 212
click at [785, 113] on button "×" at bounding box center [781, 111] width 12 height 21
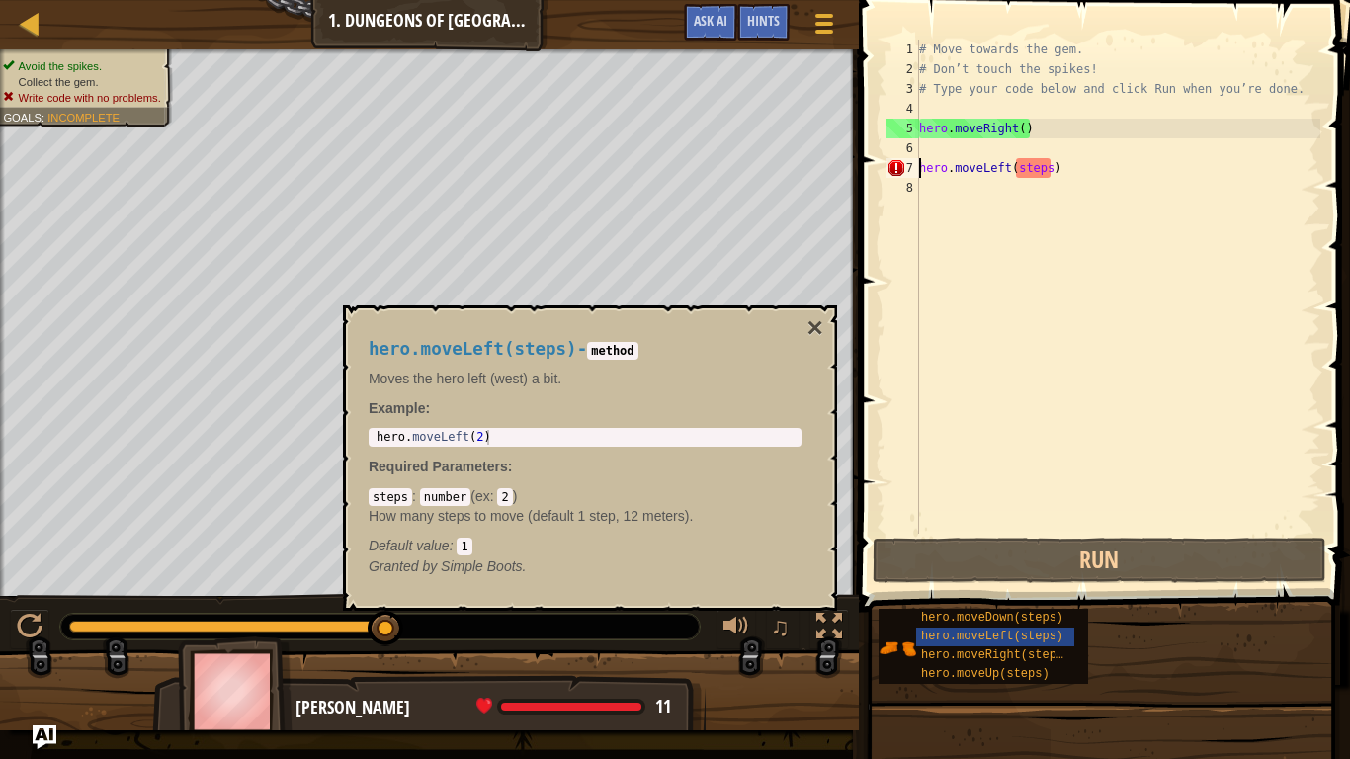
click at [1069, 170] on div "# Move towards the gem. # Don’t touch the spikes! # Type your code below and cl…" at bounding box center [1117, 307] width 405 height 534
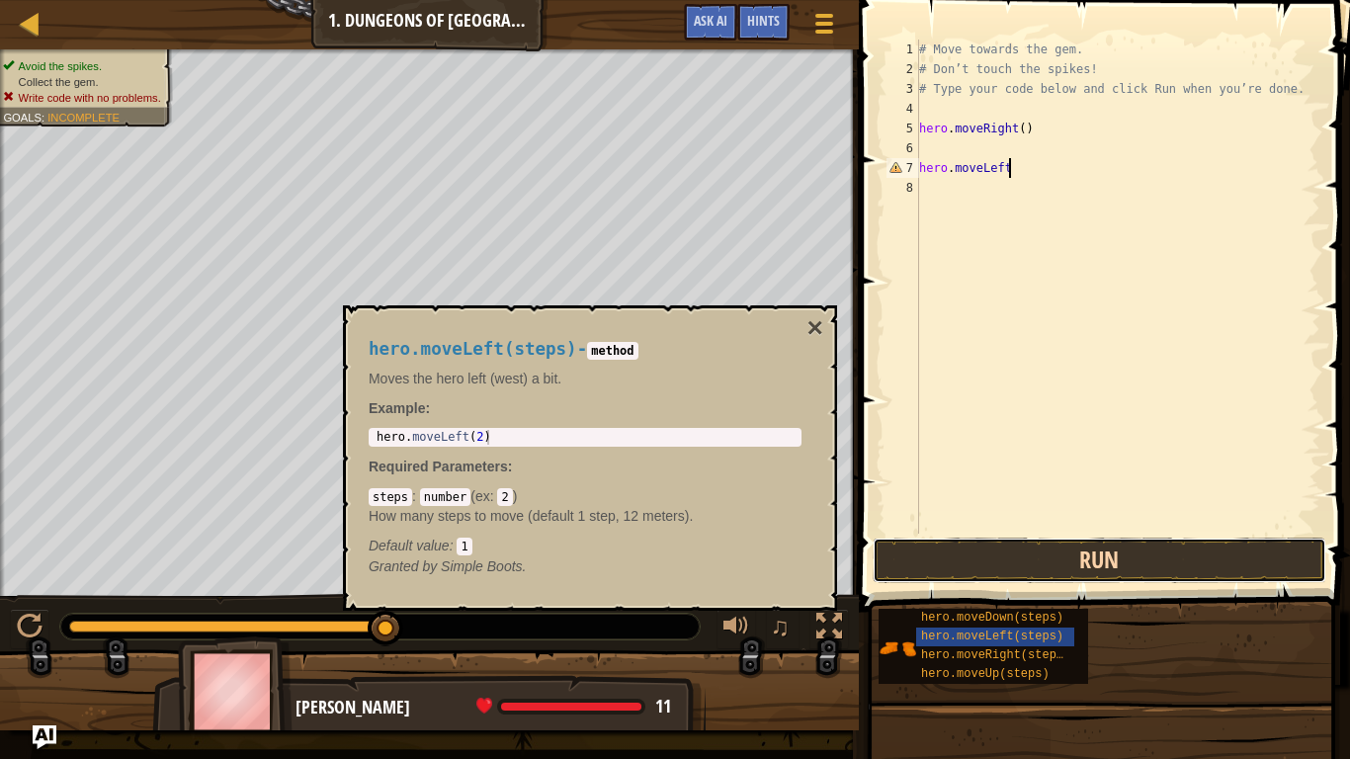
click at [1119, 562] on button "Run" at bounding box center [1099, 559] width 454 height 45
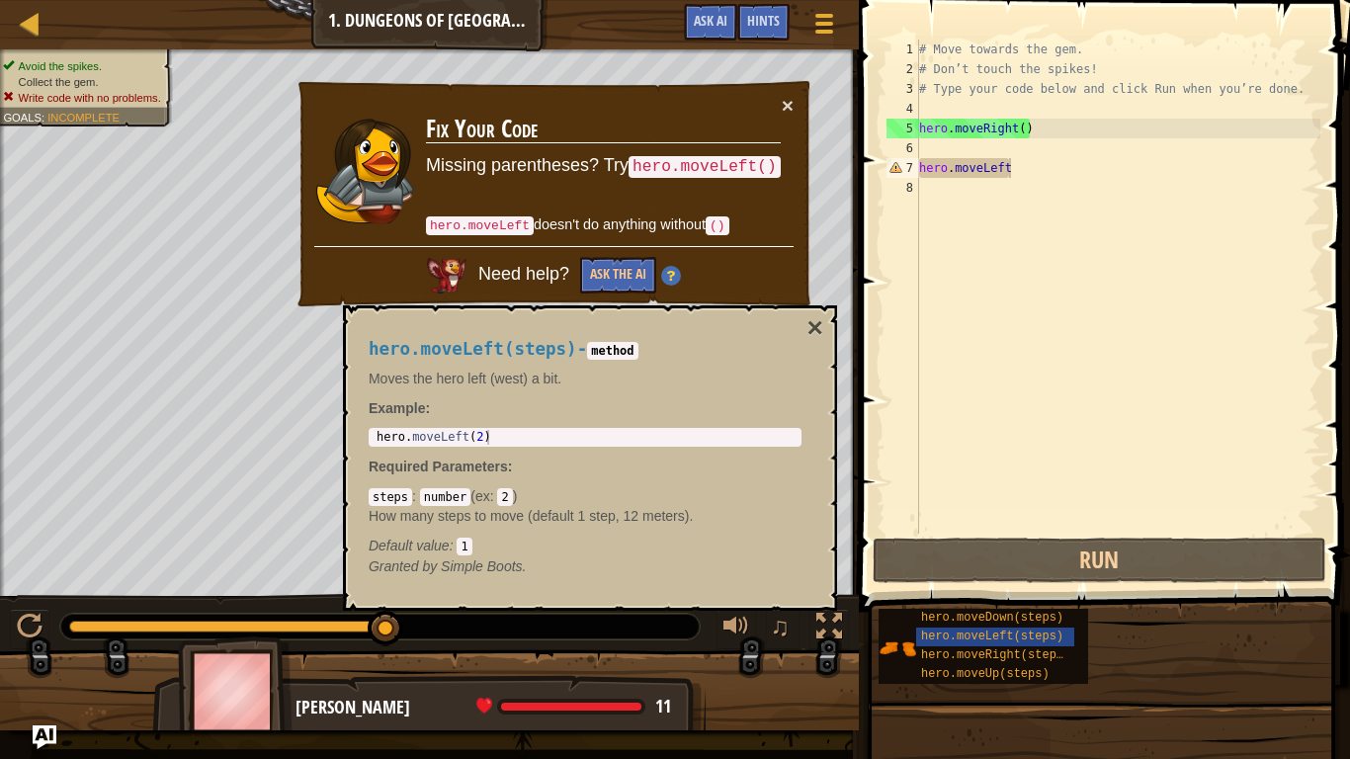
click at [776, 102] on td "Fix Your Code Missing parentheses? Try hero.moveLeft() hero.moveLeft doesn't do…" at bounding box center [603, 170] width 359 height 156
click at [701, 91] on div "× Fix Your Code Missing parentheses? Try hero.moveLeft() hero.moveLeft doesn't …" at bounding box center [553, 194] width 519 height 230
click at [795, 109] on div "× Fix Your Code Missing parentheses? Try hero.moveLeft() hero.moveLeft doesn't …" at bounding box center [553, 194] width 523 height 238
click at [794, 112] on div "× Fix Your Code Missing parentheses? Try hero.moveLeft() hero.moveLeft doesn't …" at bounding box center [553, 194] width 519 height 231
click at [788, 104] on button "×" at bounding box center [789, 109] width 13 height 21
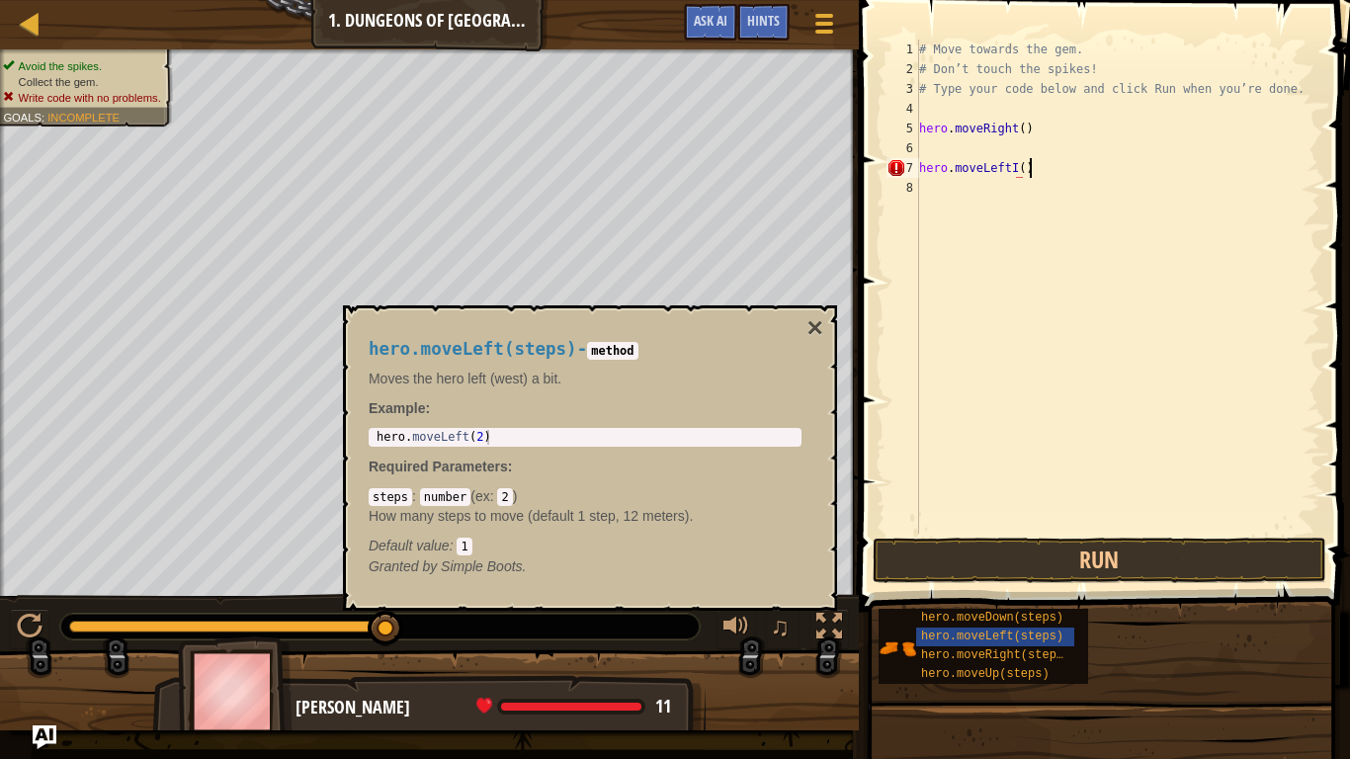
scroll to position [9, 15]
type textarea "hero.moveLeftI()"
click at [1000, 567] on button "Run" at bounding box center [1099, 559] width 454 height 45
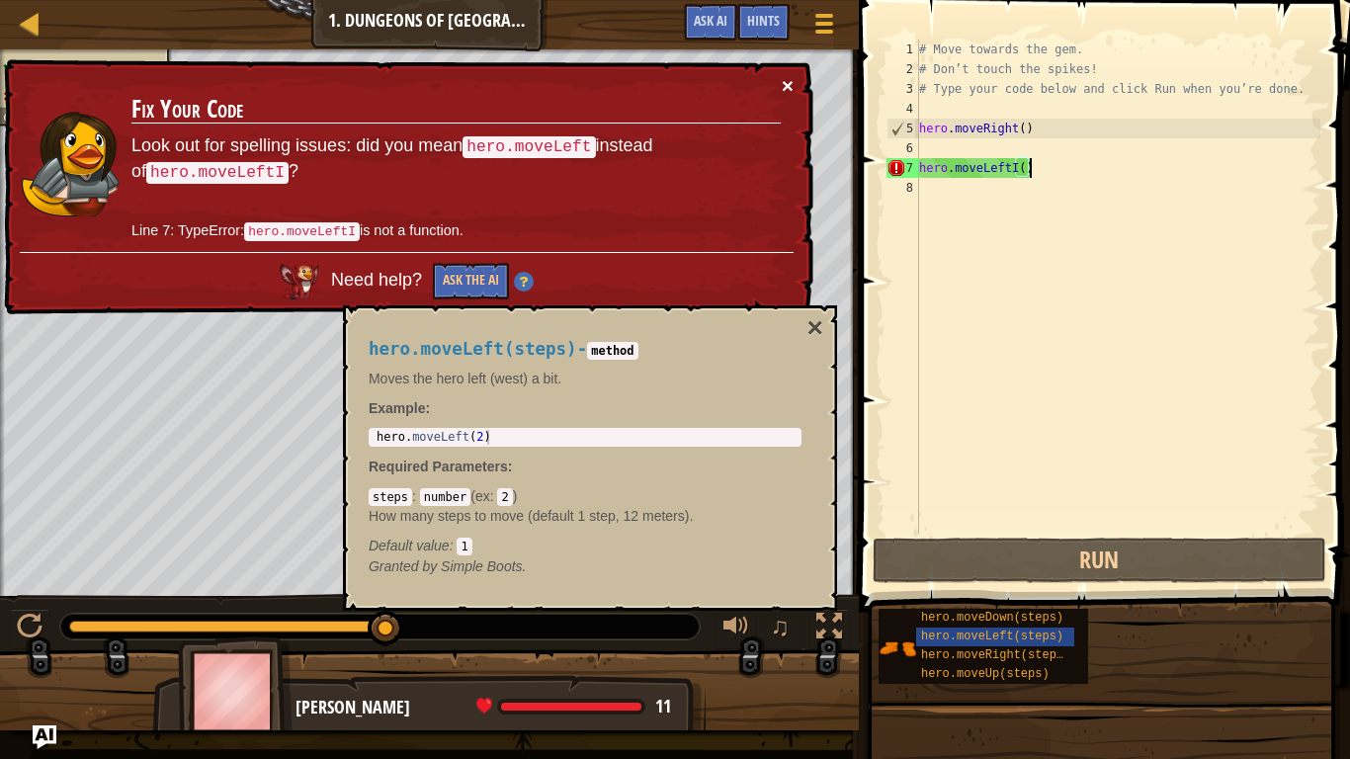
click at [783, 86] on button "×" at bounding box center [789, 92] width 13 height 21
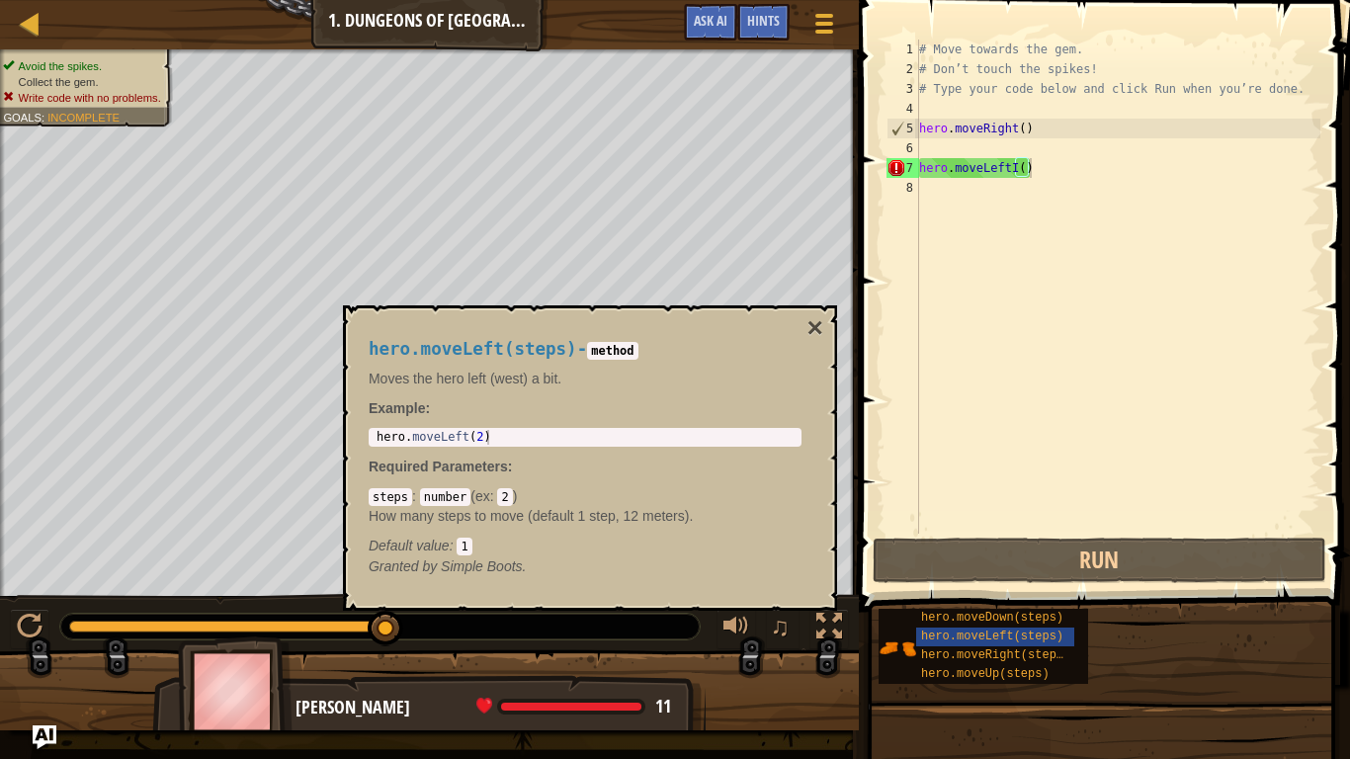
click at [817, 305] on div "hero.moveLeft(steps) - method Moves the hero left (west) a bit. Example : 1 her…" at bounding box center [590, 457] width 494 height 305
click at [817, 314] on button "×" at bounding box center [815, 328] width 16 height 28
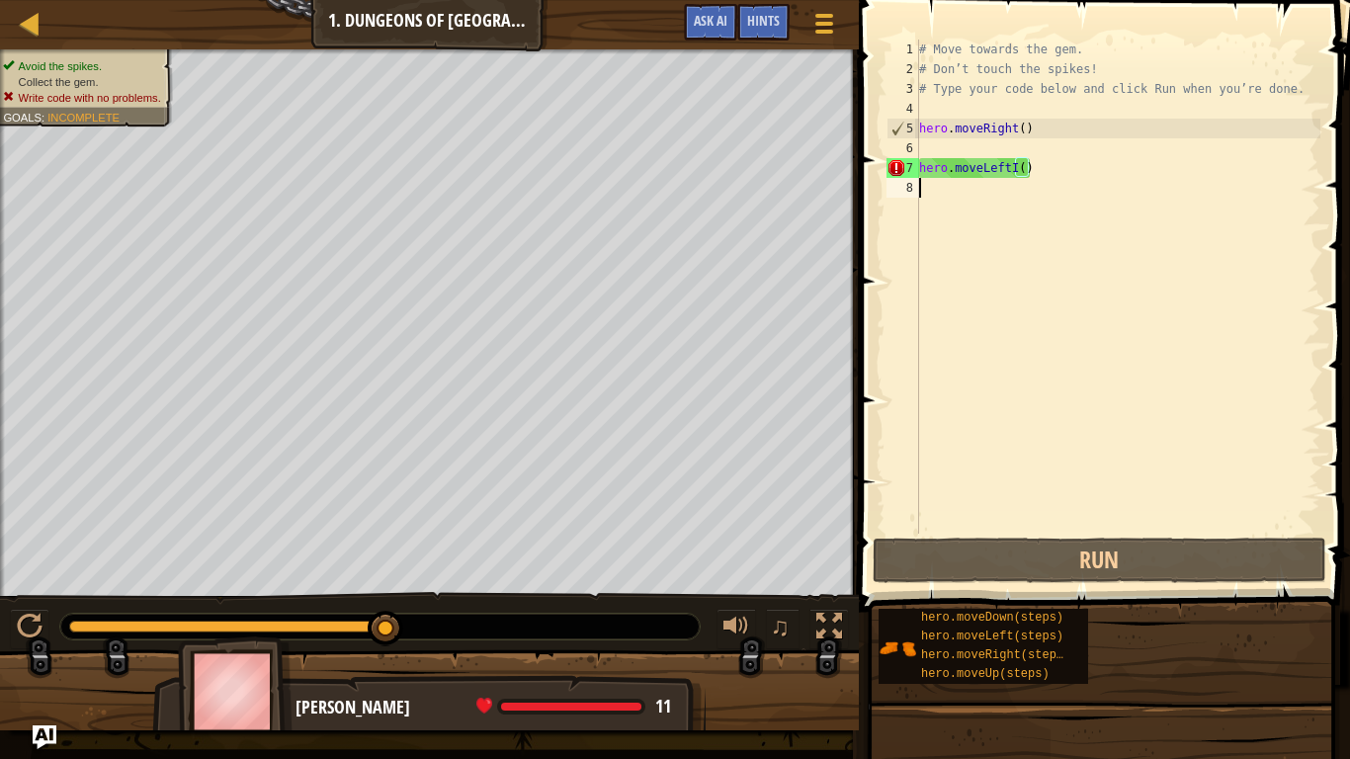
click at [1033, 179] on div "# Move towards the gem. # Don’t touch the spikes! # Type your code below and cl…" at bounding box center [1117, 307] width 405 height 534
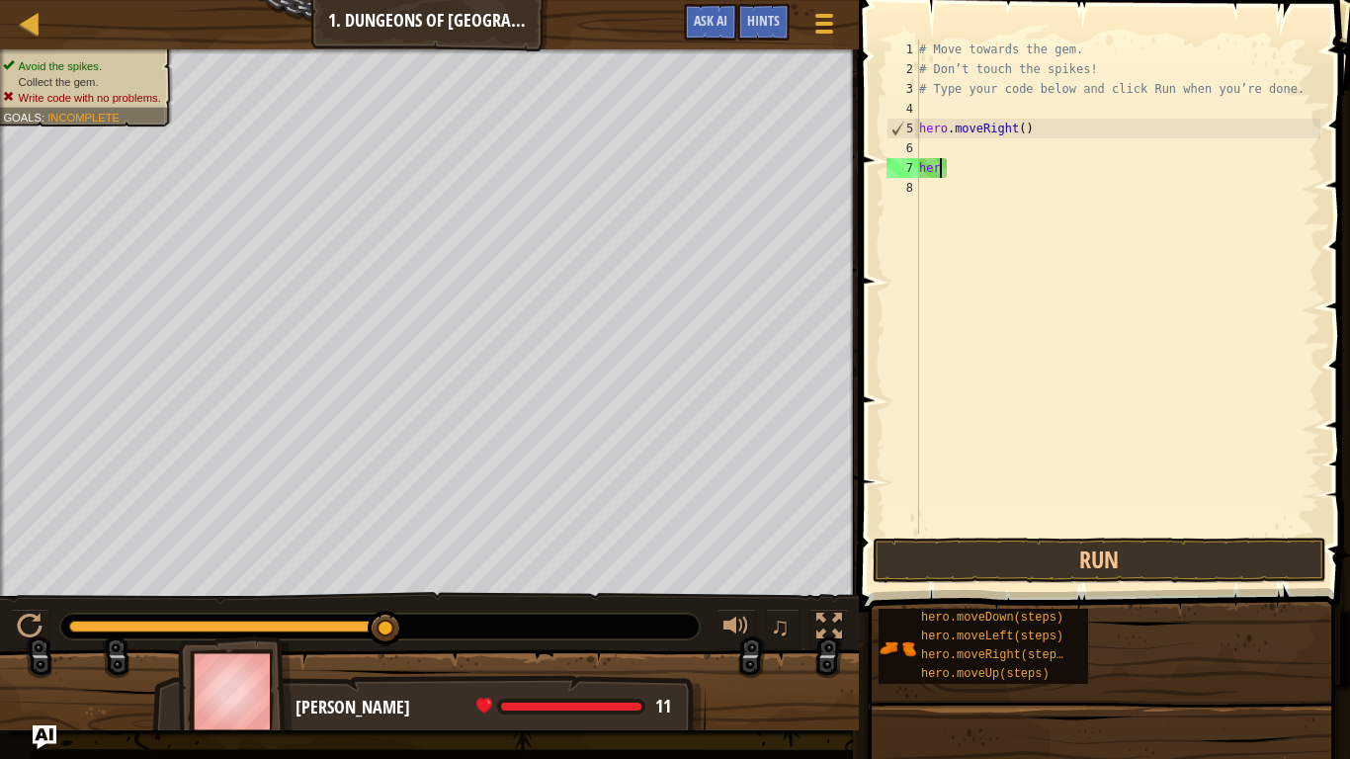
type textarea "h"
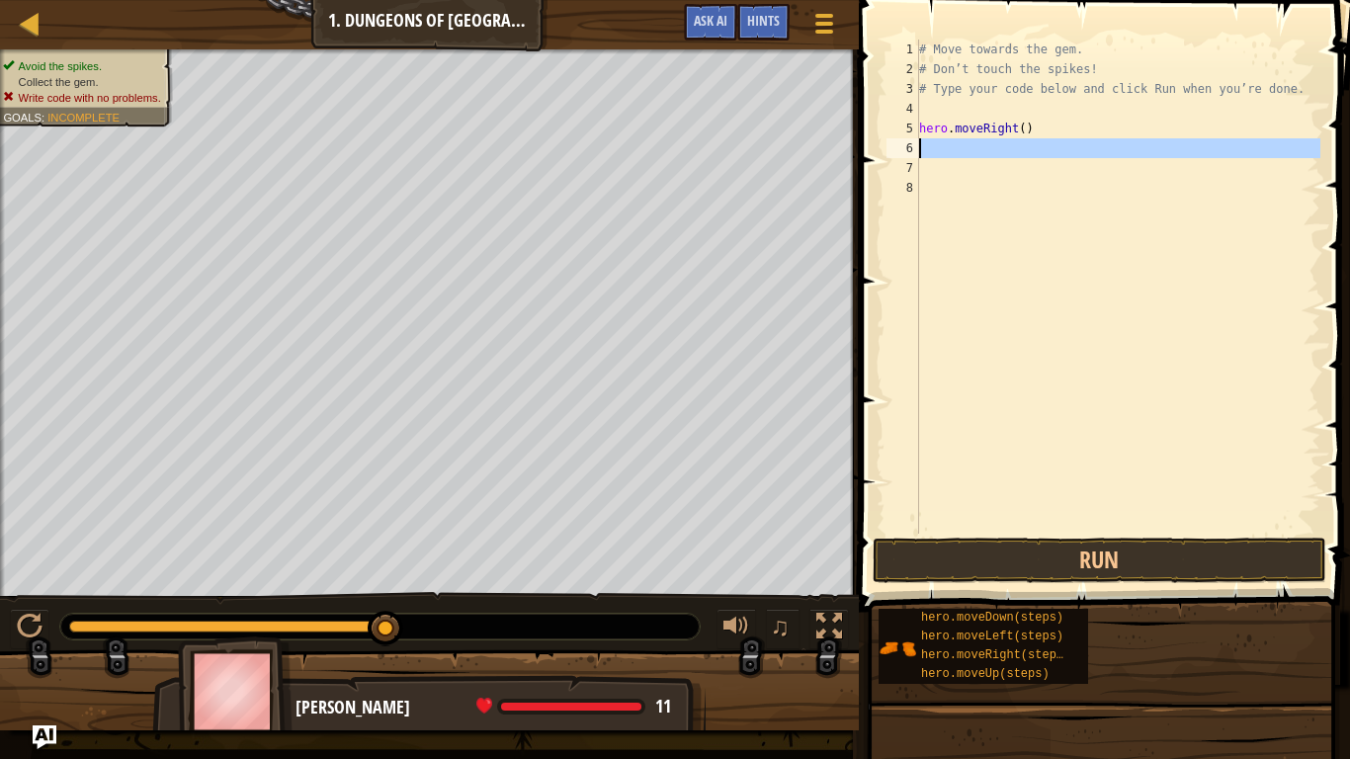
click at [917, 145] on div "6" at bounding box center [902, 148] width 33 height 20
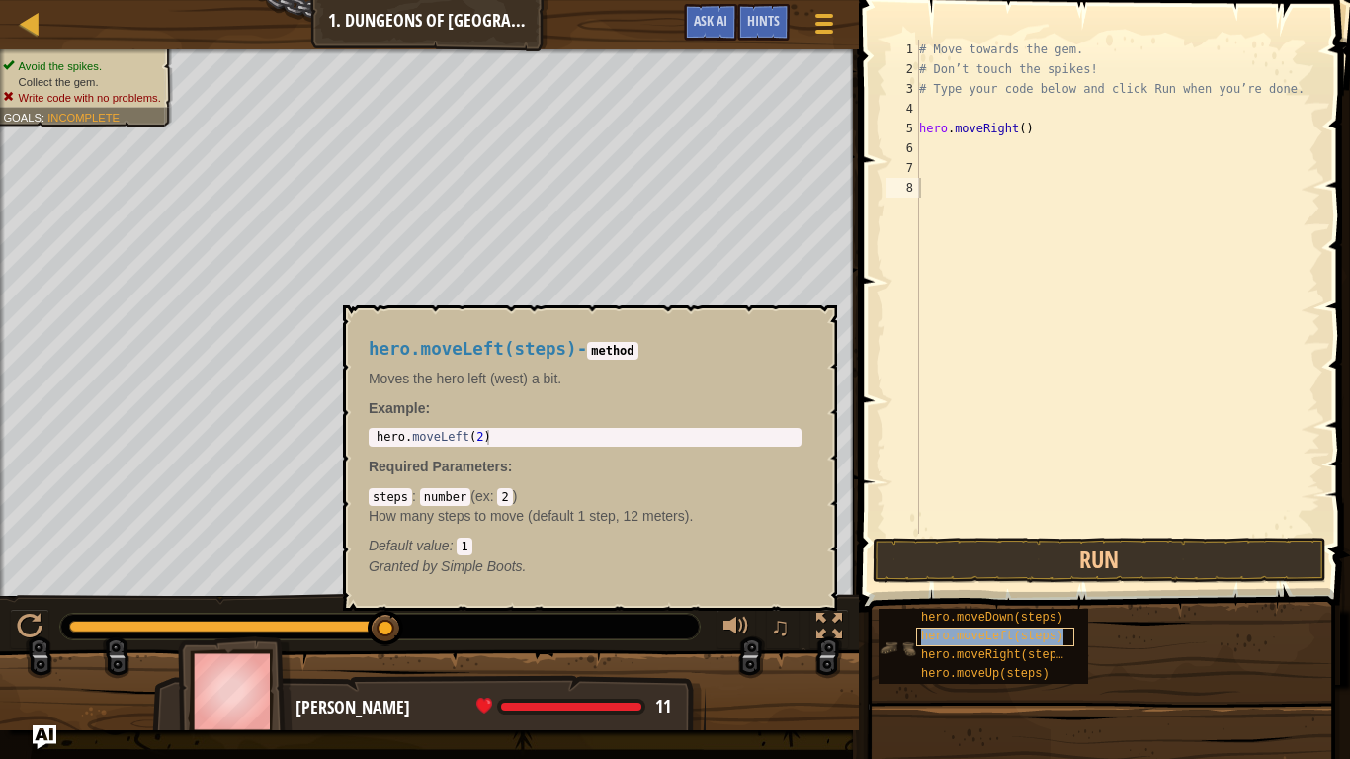
type textarea "hero.moveLeft(steps)"
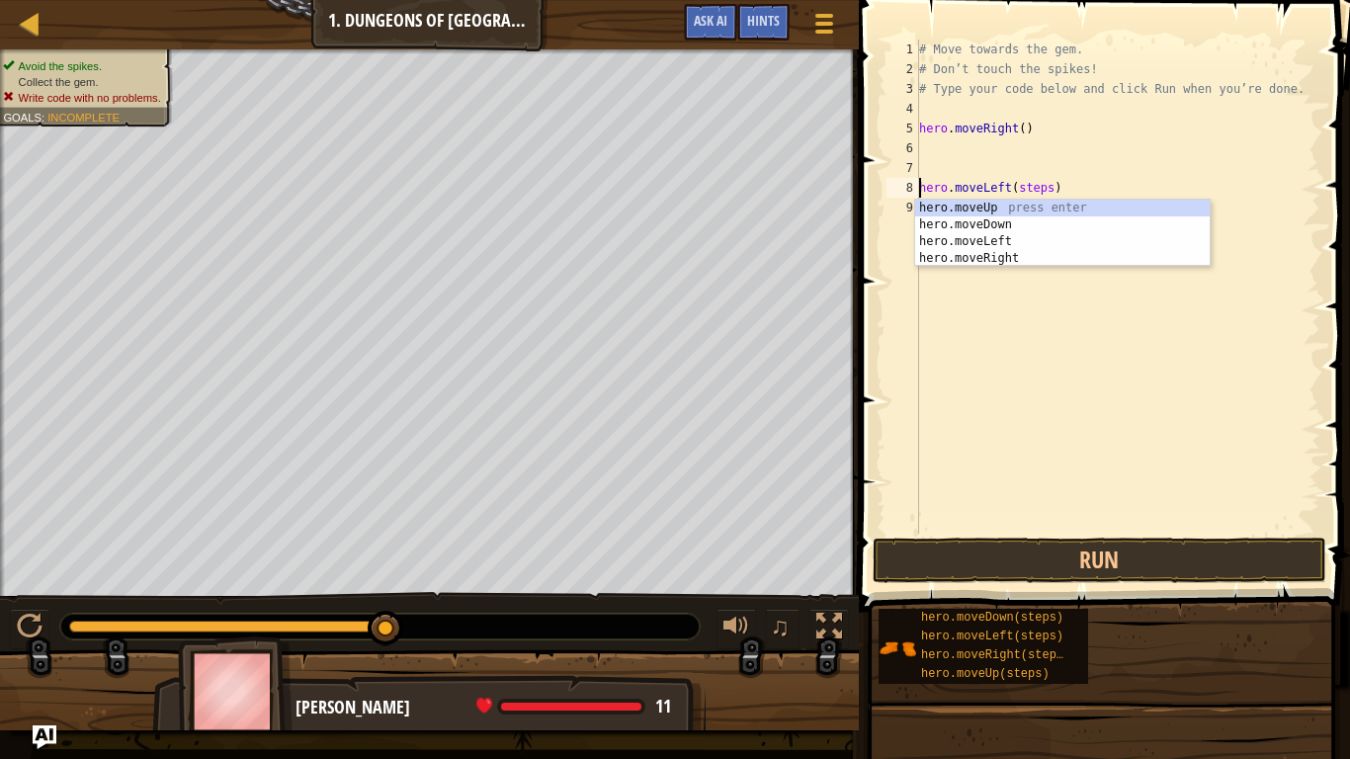
drag, startPoint x: 957, startPoint y: 211, endPoint x: 960, endPoint y: 53, distance: 158.1
click at [960, 0] on body "Map Introduction to Computer Science 1. Dungeons of Kithgard Game Menu Done Hin…" at bounding box center [675, 0] width 1350 height 0
click at [919, 153] on div "# Move towards the gem. # Don’t touch the spikes! # Type your code below and cl…" at bounding box center [1117, 307] width 405 height 534
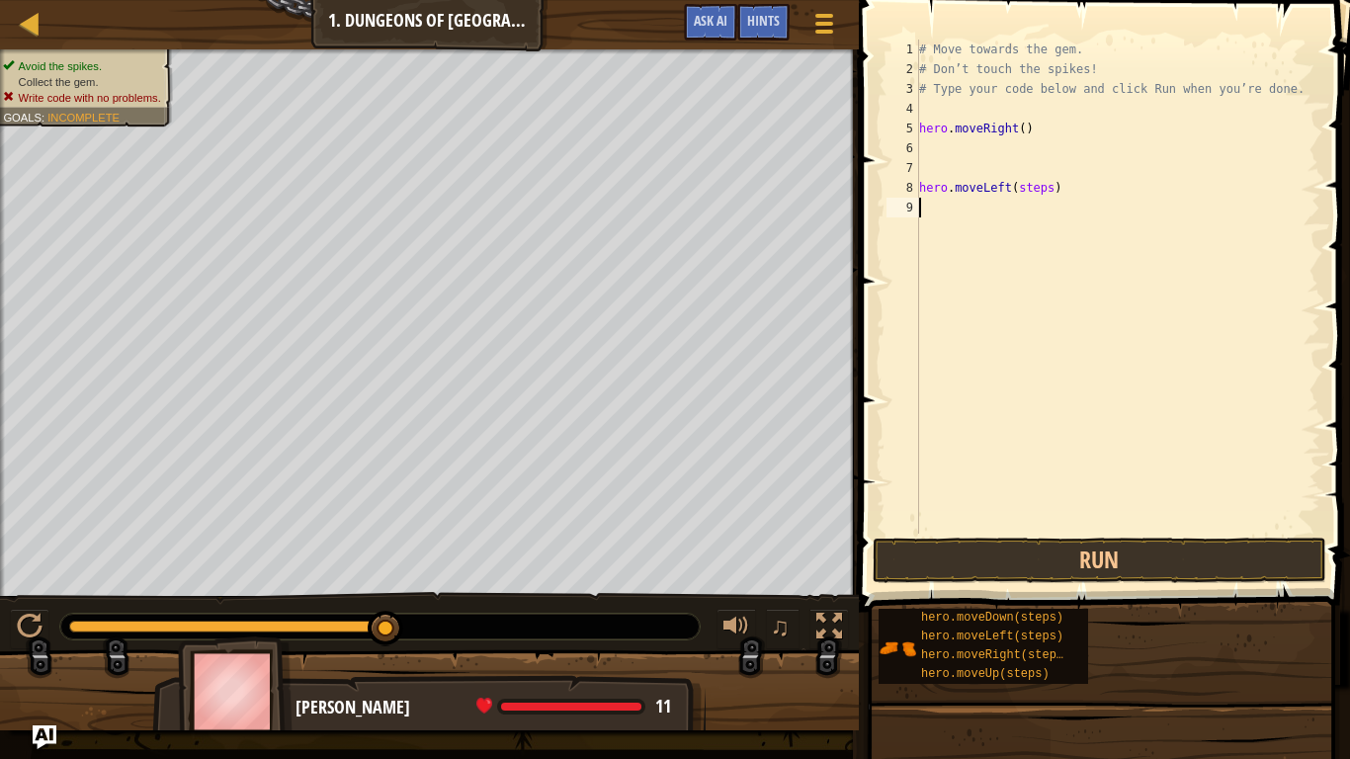
click at [1069, 200] on div "# Move towards the gem. # Don’t touch the spikes! # Type your code below and cl…" at bounding box center [1117, 307] width 405 height 534
click at [1067, 196] on div "# Move towards the gem. # Don’t touch the spikes! # Type your code below and cl…" at bounding box center [1117, 307] width 405 height 534
type textarea "h"
drag, startPoint x: 1349, startPoint y: 270, endPoint x: 1349, endPoint y: 313, distance: 43.5
click at [1349, 308] on span at bounding box center [1106, 278] width 507 height 670
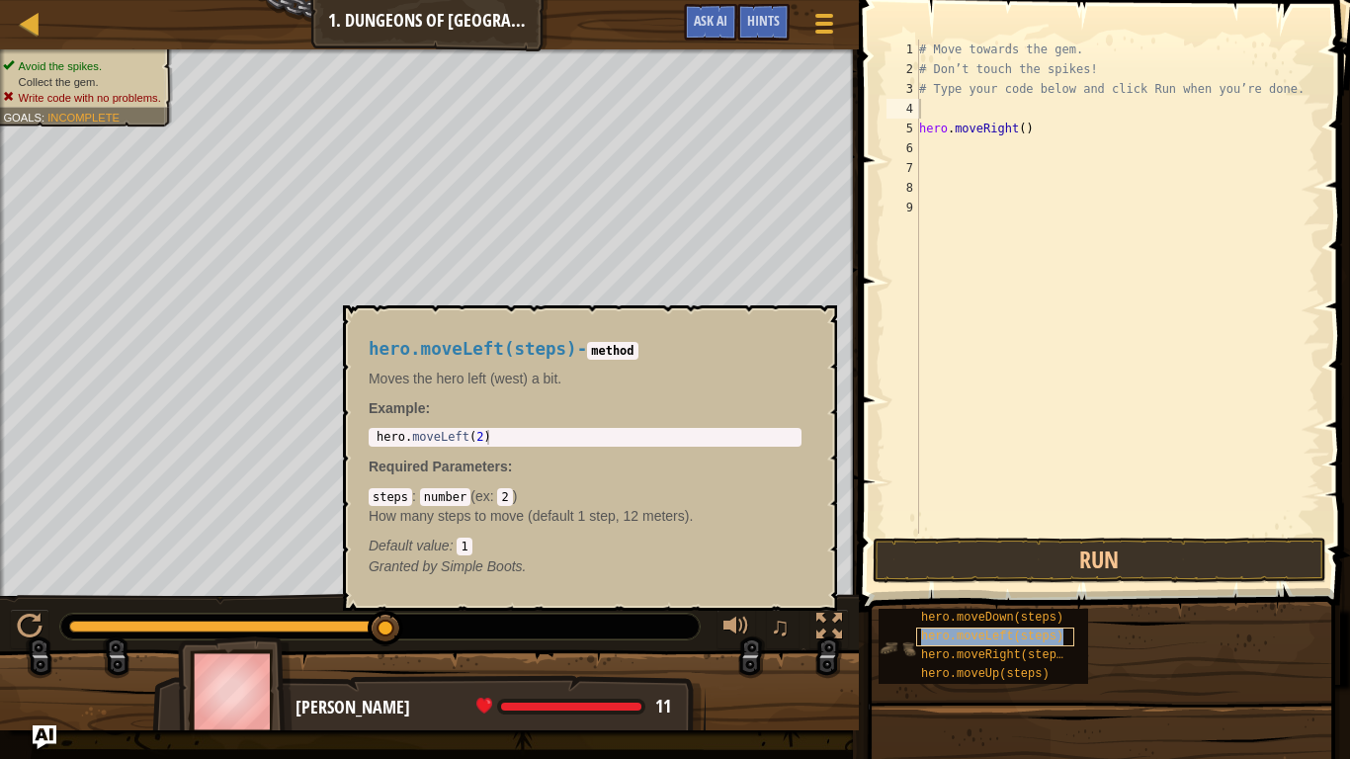
type textarea "hero.moveLeft(steps)"
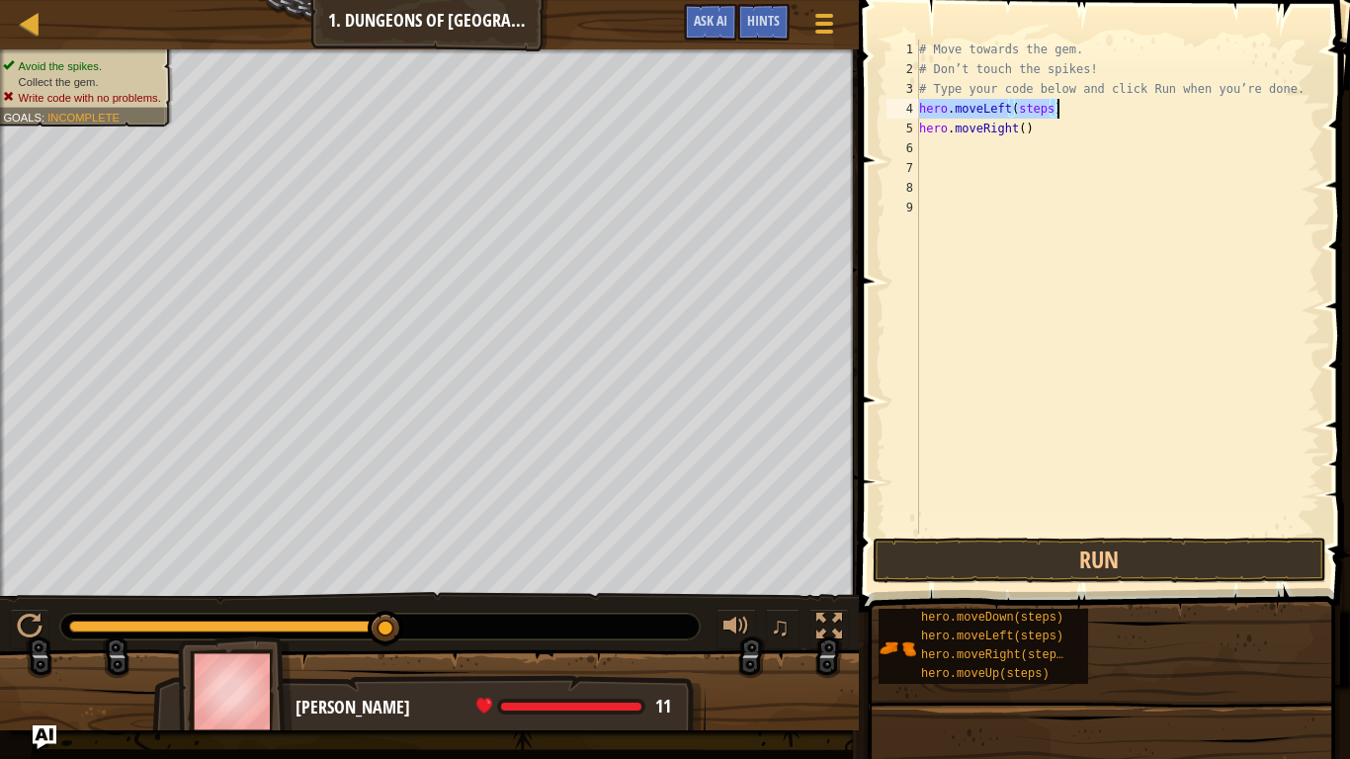
drag, startPoint x: 928, startPoint y: 485, endPoint x: 909, endPoint y: 506, distance: 28.0
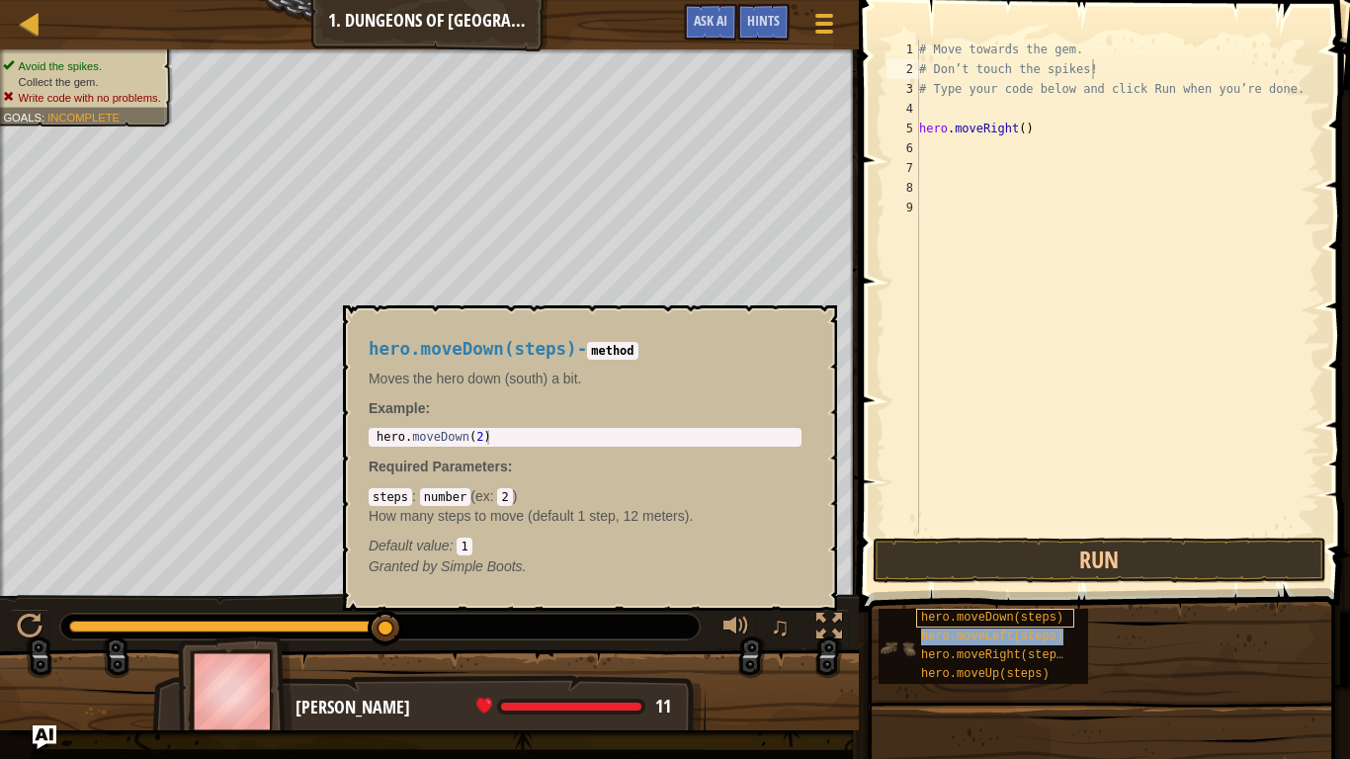
type textarea "# Type your code below and click Run when you’re done."
type textarea "hero.moveRight()"
type textarea "# Type your code below and click Run when you’re done."
type textarea "hero.moveRight()"
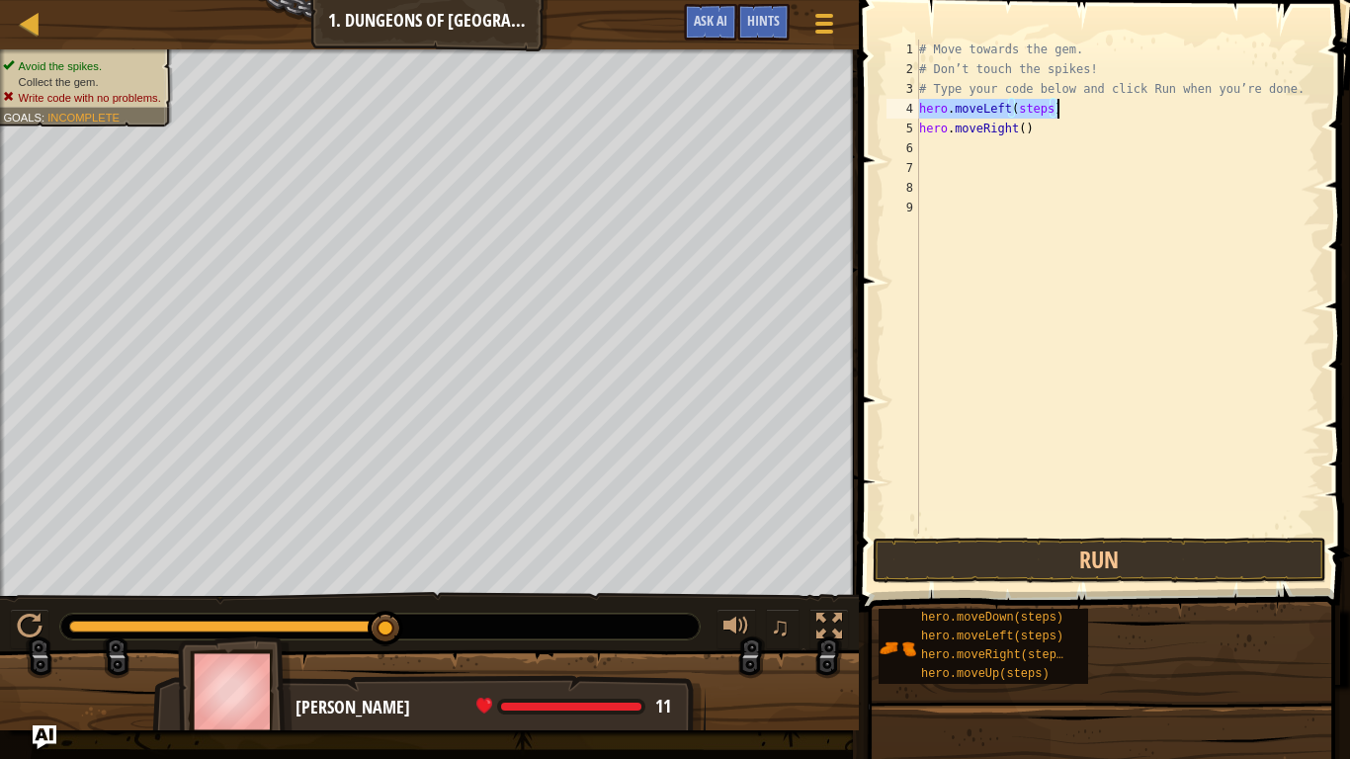
click at [1060, 114] on div "# Move towards the gem. # Don’t touch the spikes! # Type your code below and cl…" at bounding box center [1117, 287] width 405 height 494
click at [1073, 105] on div "# Move towards the gem. # Don’t touch the spikes! # Type your code below and cl…" at bounding box center [1117, 307] width 405 height 534
type textarea "hero.moveLeft()"
drag, startPoint x: 1100, startPoint y: 536, endPoint x: 1106, endPoint y: 552, distance: 17.8
click at [1106, 552] on div "1 2 3 4 5 6 7 8 9 10 # Move towards the gem. # Don’t touch the spikes! # Type y…" at bounding box center [1101, 345] width 497 height 670
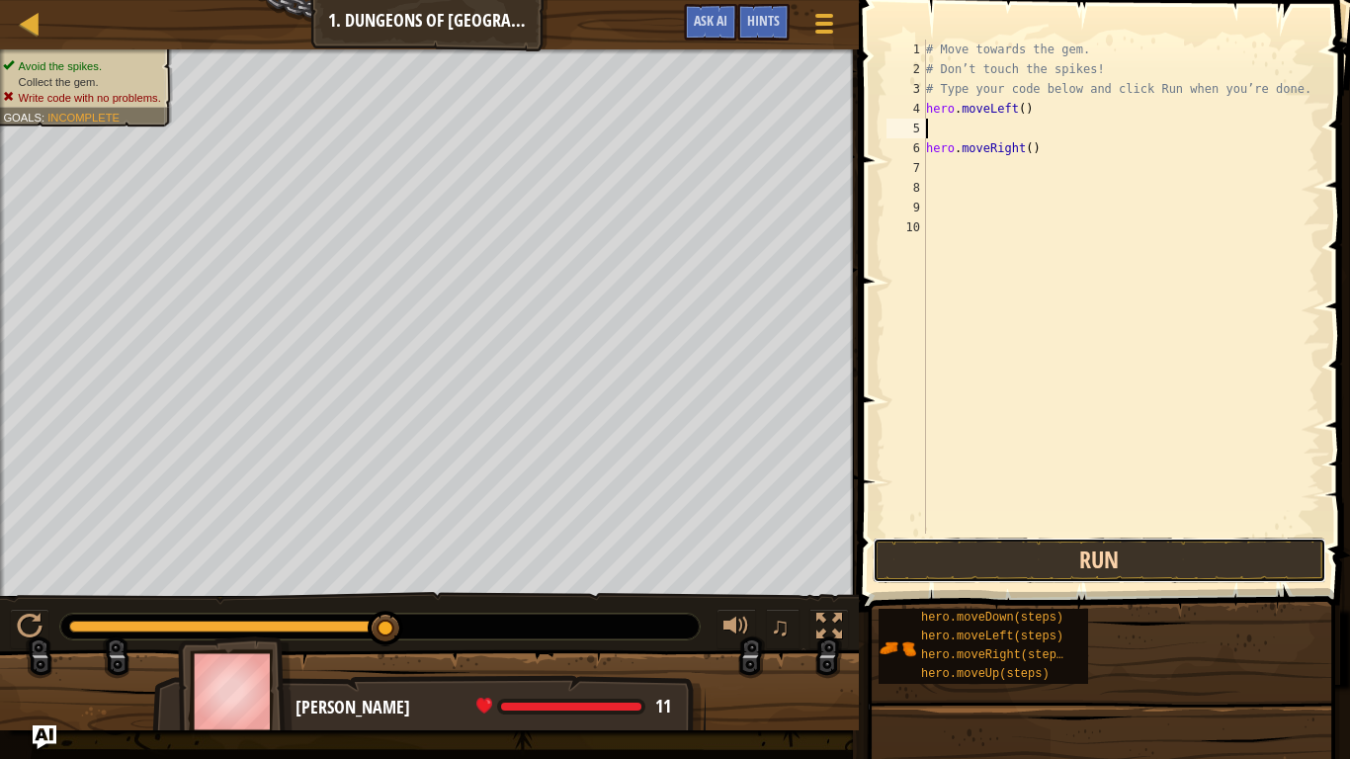
drag, startPoint x: 1106, startPoint y: 552, endPoint x: 1159, endPoint y: 557, distance: 53.6
click at [1113, 548] on button "Run" at bounding box center [1099, 559] width 454 height 45
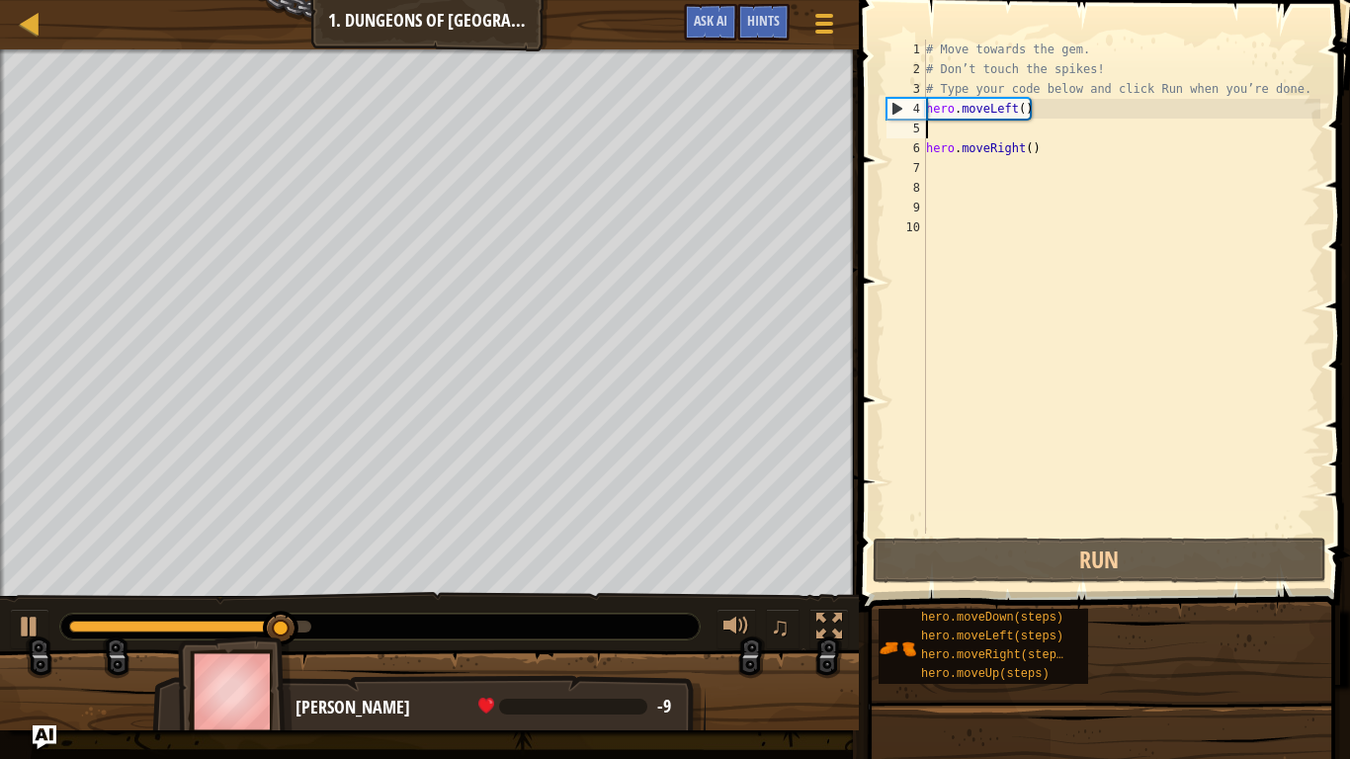
drag, startPoint x: 998, startPoint y: 131, endPoint x: 1015, endPoint y: 125, distance: 17.8
click at [1015, 125] on div "# Move towards the gem. # Don’t touch the spikes! # Type your code below and cl…" at bounding box center [1121, 307] width 398 height 534
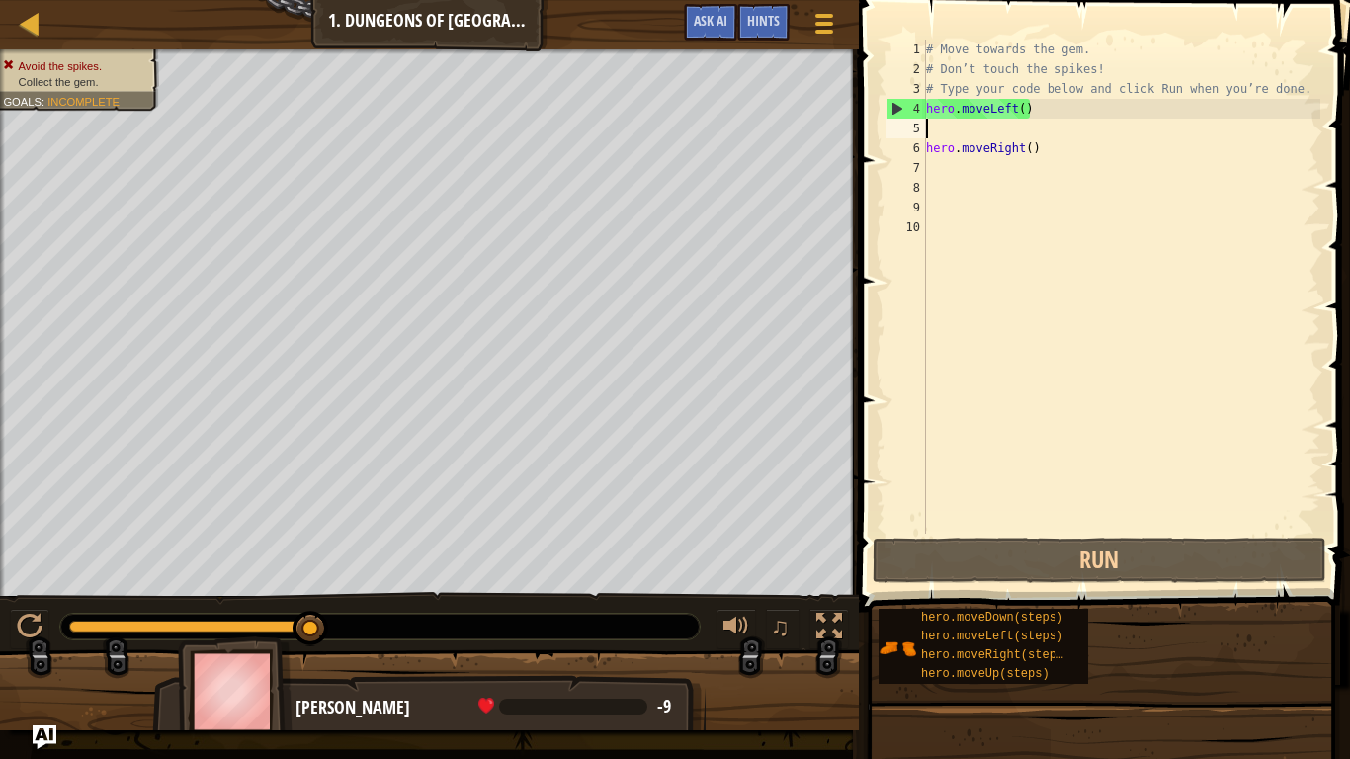
click at [1056, 108] on div "# Move towards the gem. # Don’t touch the spikes! # Type your code below and cl…" at bounding box center [1121, 307] width 398 height 534
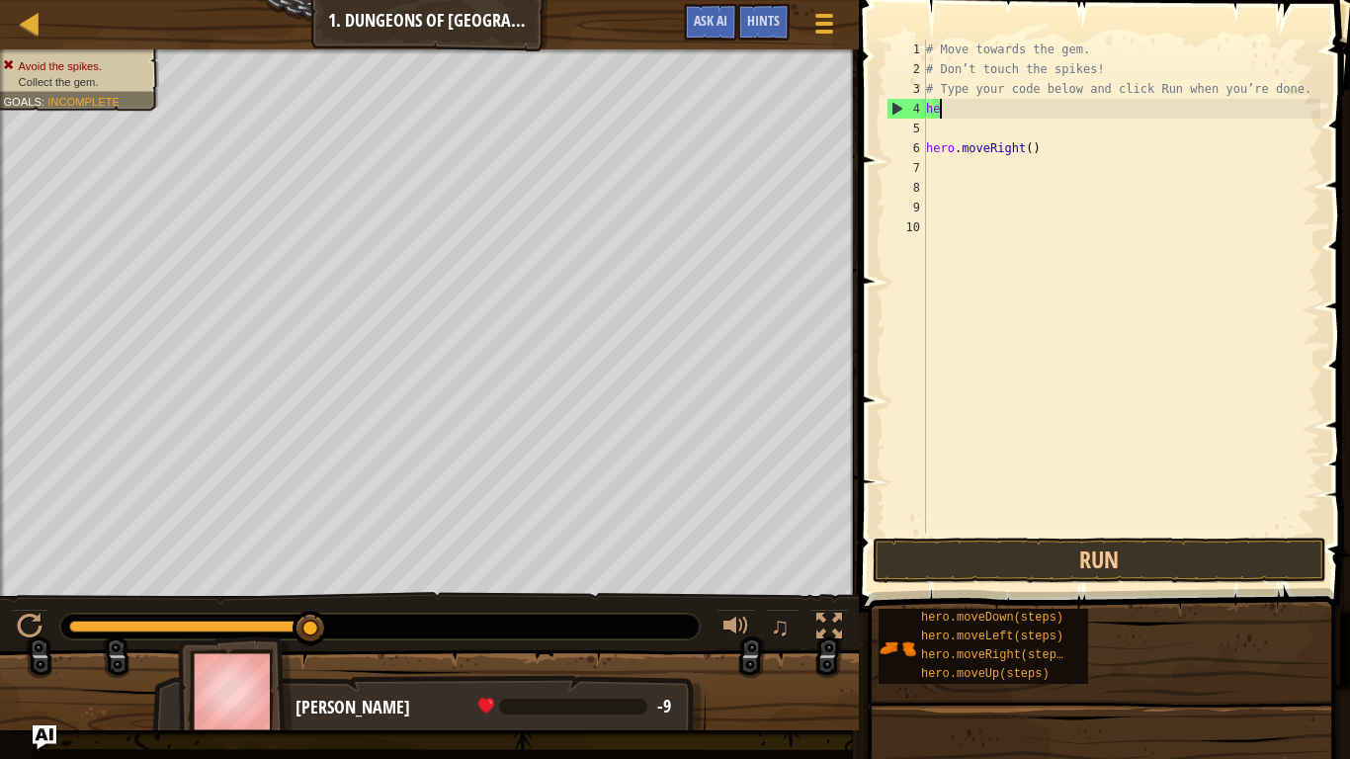
type textarea "h"
type textarea "hero.moveRight()"
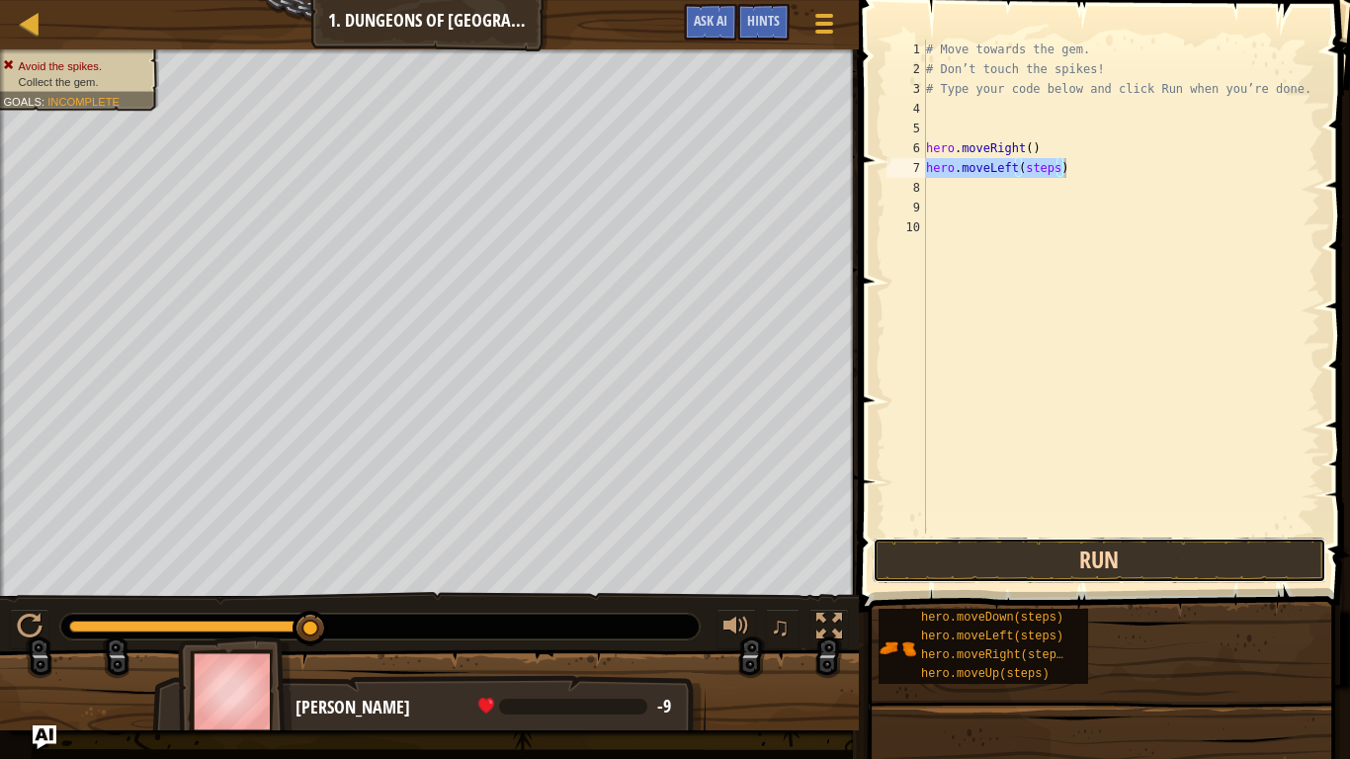
drag, startPoint x: 1191, startPoint y: 574, endPoint x: 1208, endPoint y: 564, distance: 20.3
click at [1208, 564] on button "Run" at bounding box center [1099, 559] width 454 height 45
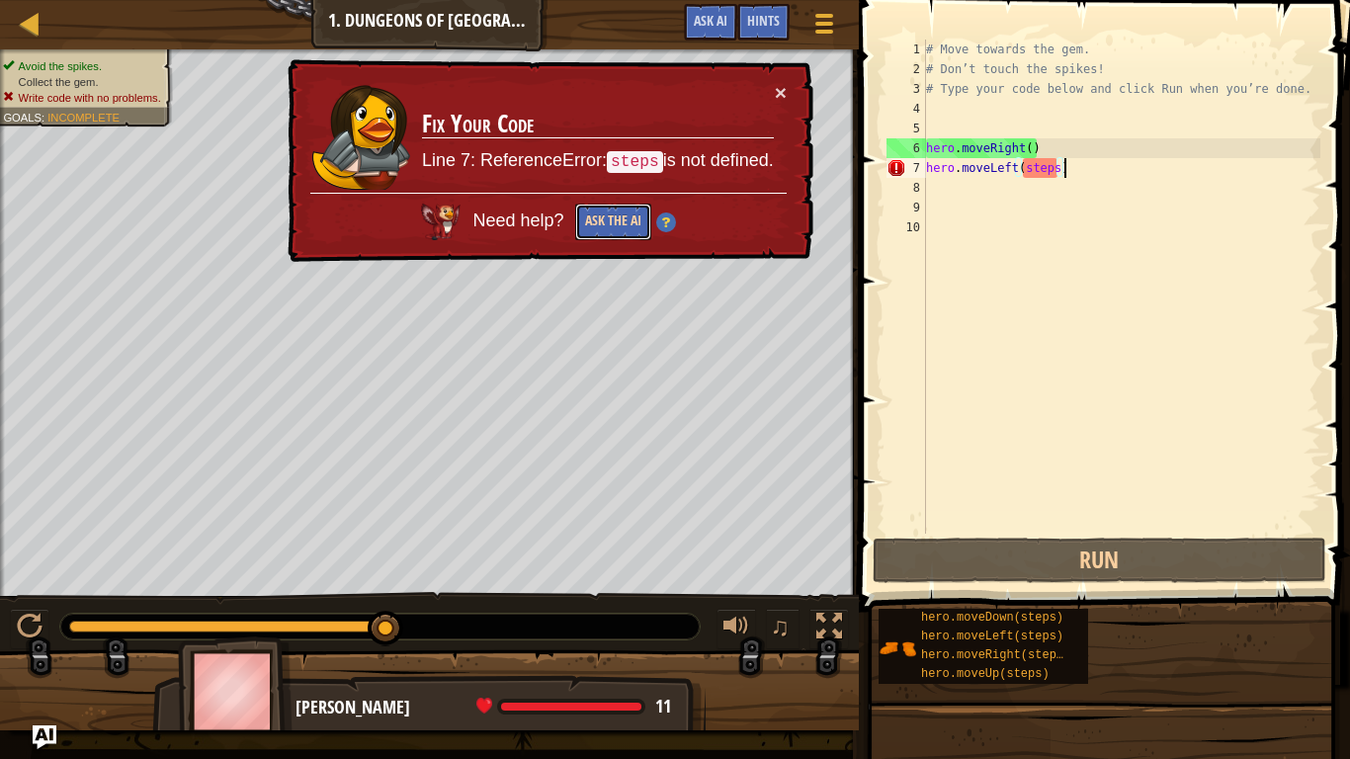
click at [623, 225] on button "Ask the AI" at bounding box center [613, 221] width 77 height 38
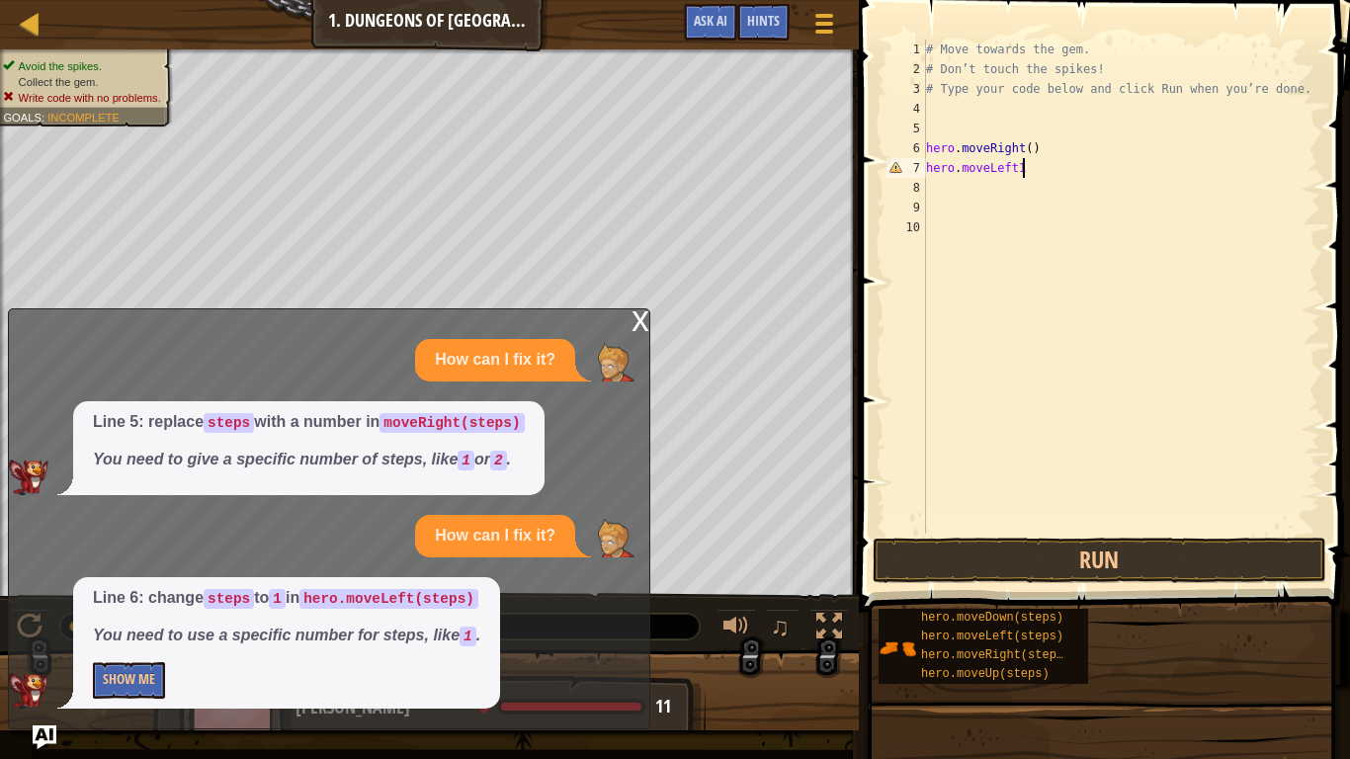
type textarea "hero.moveLeft12"
